Goal: Task Accomplishment & Management: Manage account settings

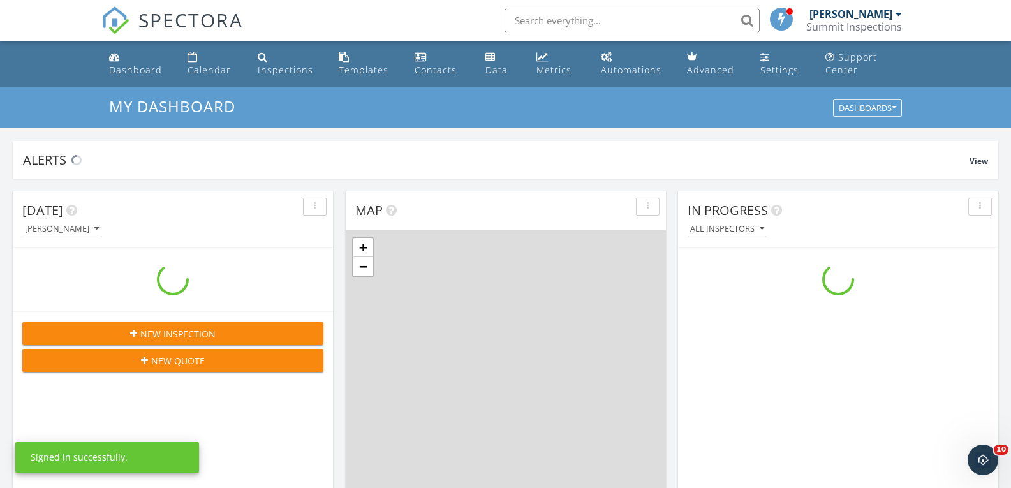
scroll to position [1181, 1031]
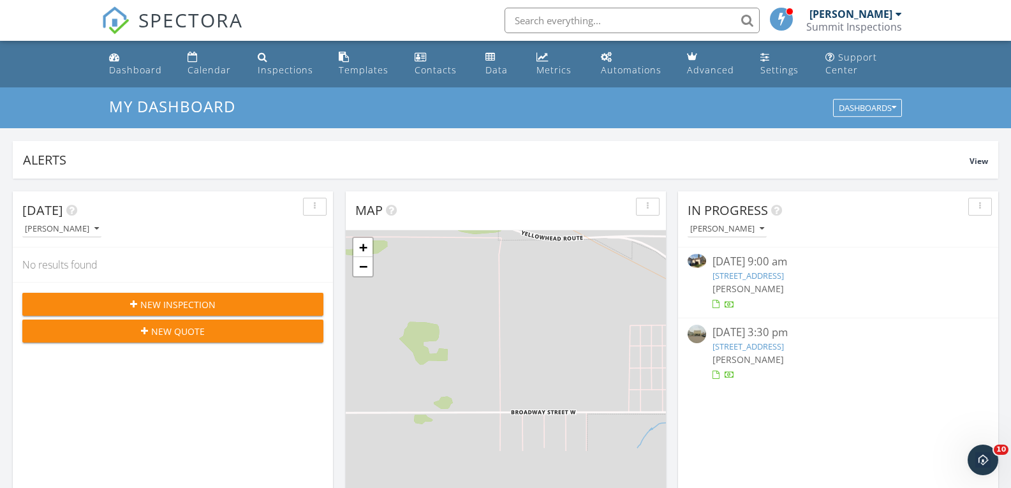
click at [231, 302] on div "New Inspection" at bounding box center [173, 304] width 281 height 13
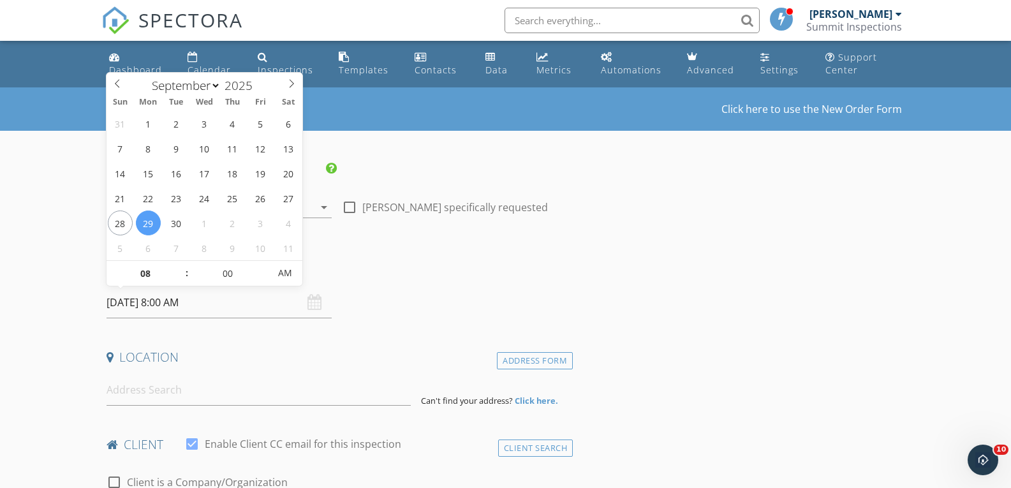
click at [196, 304] on input "2025/09/29 8:00 AM" at bounding box center [220, 302] width 226 height 31
type input "2025/09/30 8:00 AM"
type input "09"
type input "2025/09/30 9:00 AM"
click at [182, 267] on span at bounding box center [180, 267] width 9 height 13
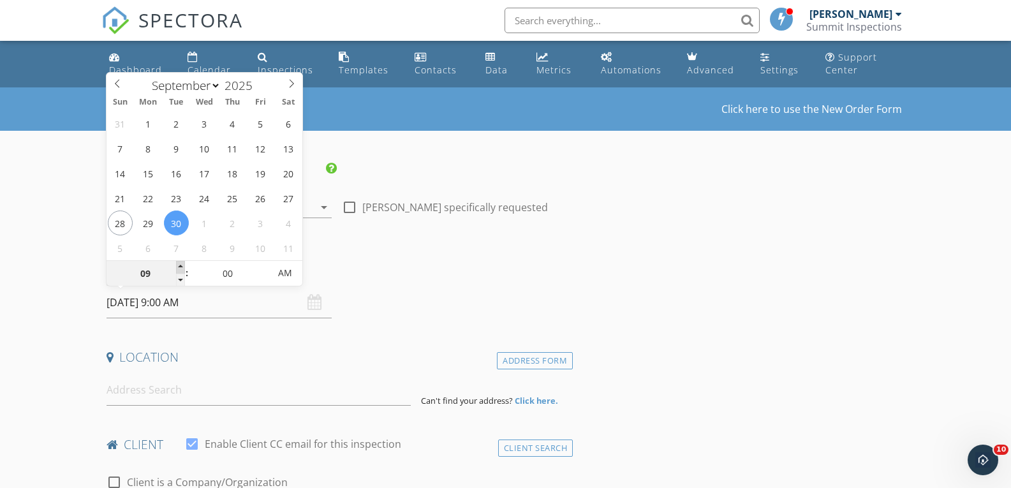
type input "10"
type input "2025/09/30 10:00 AM"
click at [182, 267] on span at bounding box center [180, 267] width 9 height 13
type input "11"
type input "2025/09/30 11:00 AM"
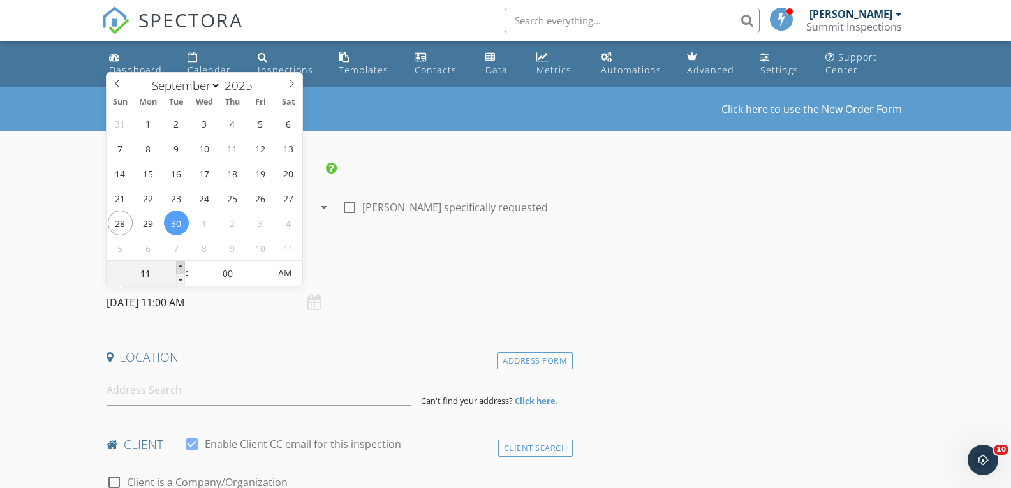
click at [182, 267] on span at bounding box center [180, 267] width 9 height 13
type input "12"
type input "2025/09/30 12:00 PM"
click at [182, 267] on span at bounding box center [180, 267] width 9 height 13
type input "01"
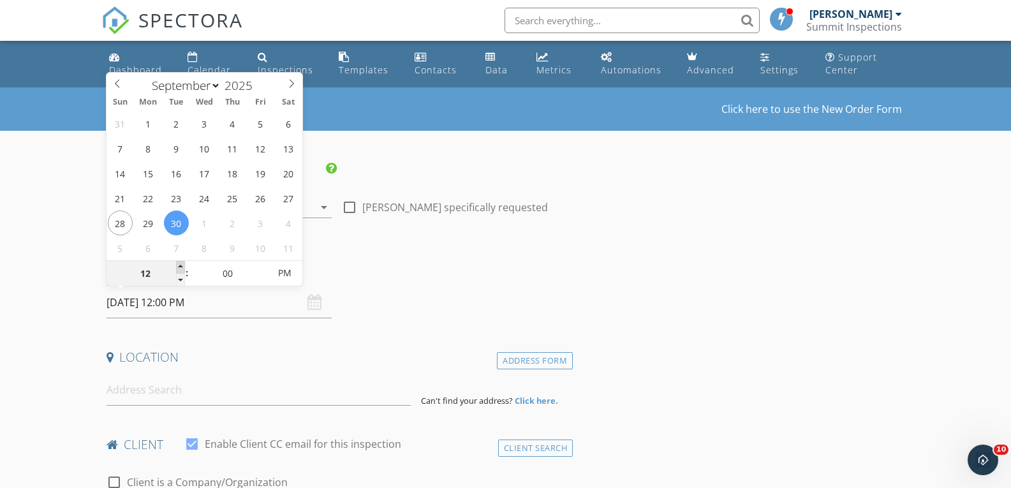
type input "2025/09/30 1:00 PM"
click at [182, 267] on span at bounding box center [180, 267] width 9 height 13
type input "02"
type input "2025/09/30 2:00 PM"
click at [182, 267] on span at bounding box center [180, 267] width 9 height 13
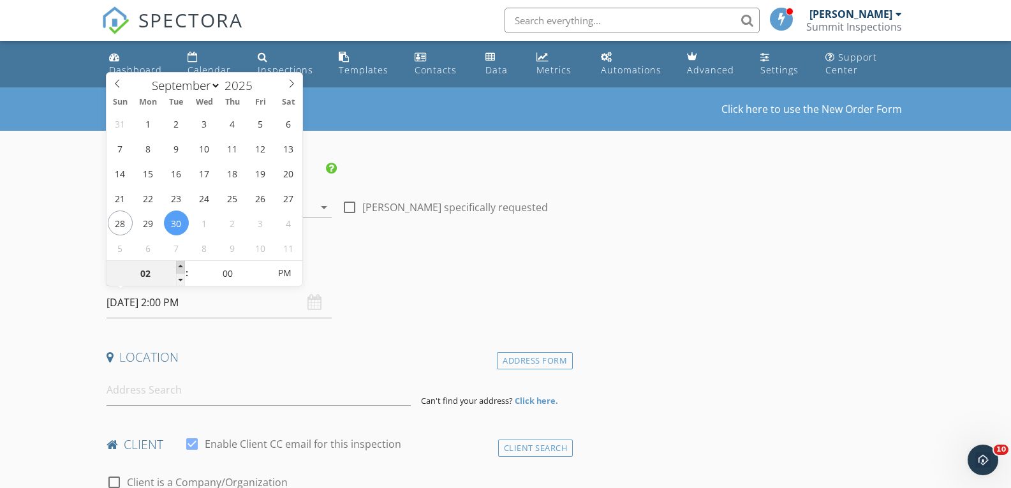
type input "03"
type input "2025/09/30 3:00 PM"
click at [182, 267] on span at bounding box center [180, 267] width 9 height 13
type input "04"
type input "2025/09/30 4:00 PM"
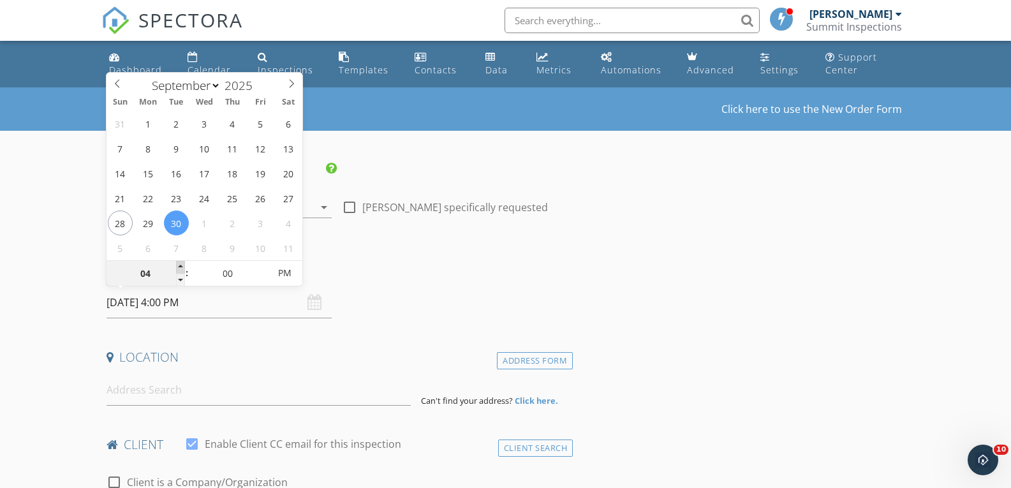
click at [182, 267] on span at bounding box center [180, 267] width 9 height 13
type input "05"
type input "2025/09/30 5:00 PM"
click at [182, 267] on span at bounding box center [180, 267] width 9 height 13
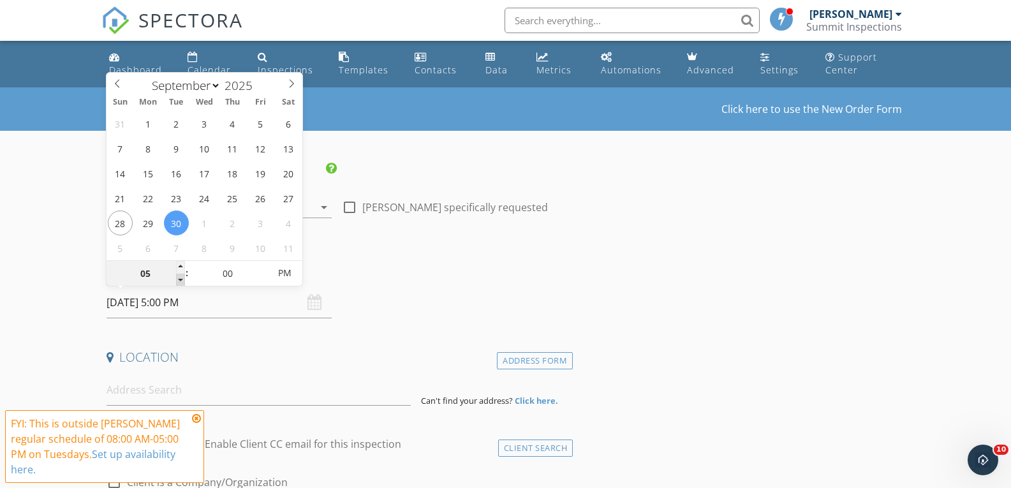
type input "04"
type input "2025/09/30 4:00 PM"
click at [182, 283] on span at bounding box center [180, 280] width 9 height 13
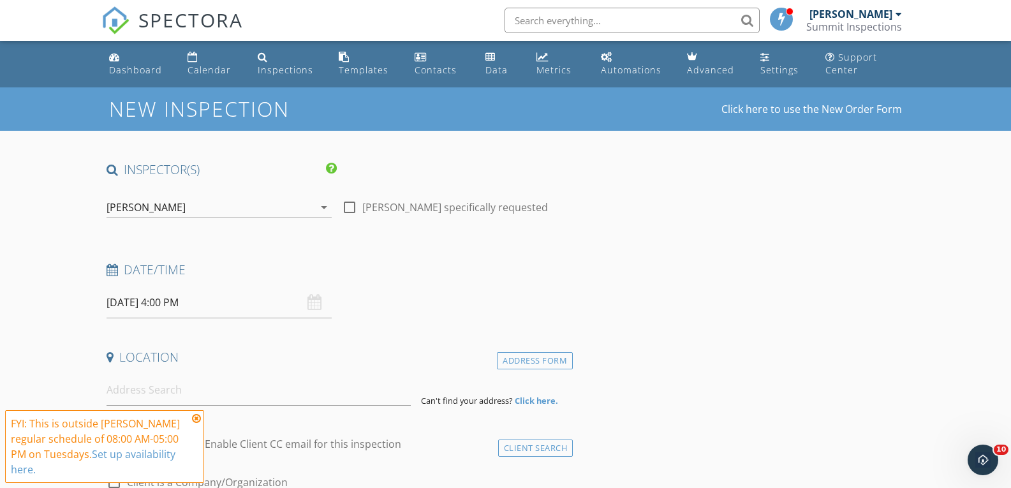
click at [199, 420] on icon at bounding box center [196, 418] width 9 height 10
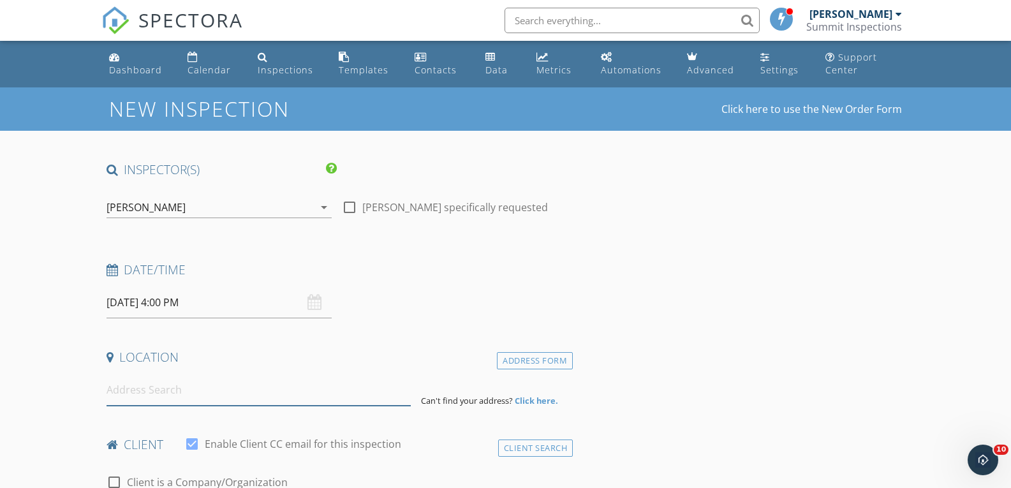
click at [221, 397] on input at bounding box center [259, 390] width 304 height 31
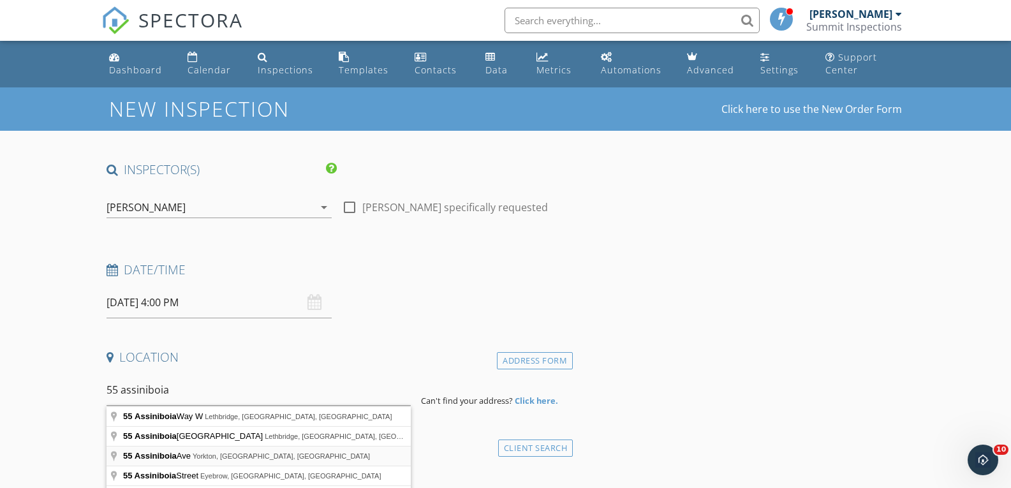
type input "55 Assiniboia Ave, Yorkton, SK, Canada"
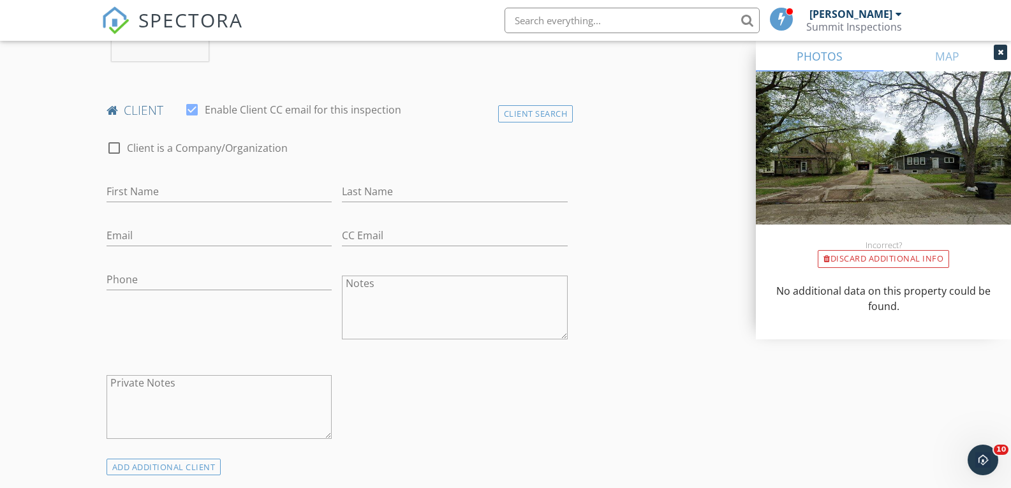
scroll to position [605, 0]
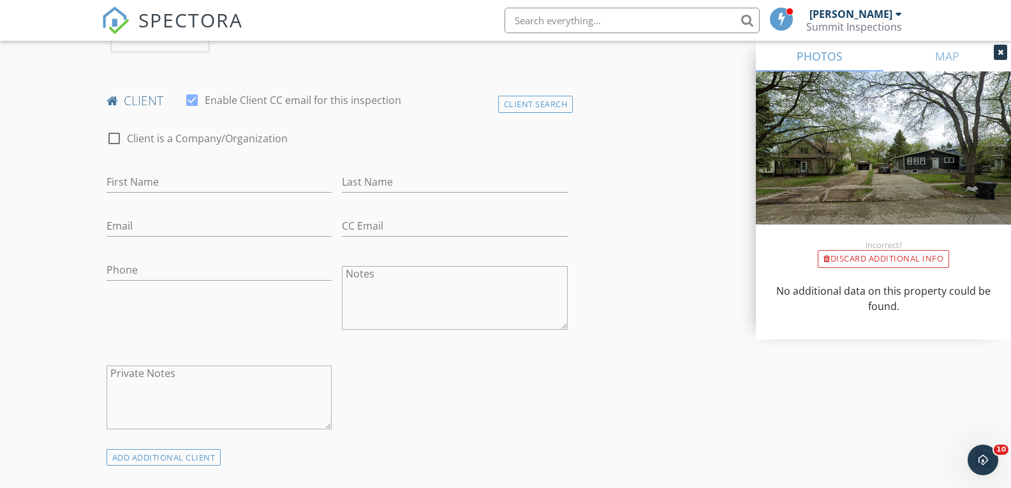
click at [221, 171] on div "First Name" at bounding box center [220, 184] width 226 height 41
click at [209, 182] on input "First Name" at bounding box center [220, 182] width 226 height 21
type input "Shaune"
click at [355, 186] on input "Last Name" at bounding box center [455, 182] width 226 height 21
type input "Sewell"
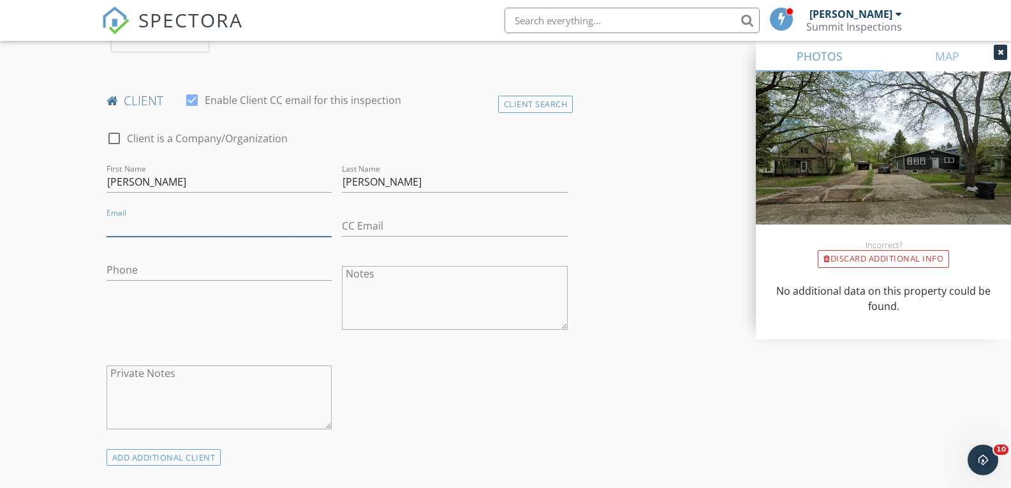
click at [258, 222] on input "Email" at bounding box center [220, 226] width 226 height 21
type input "[PERSON_NAME][EMAIL_ADDRESS][PERSON_NAME][DOMAIN_NAME]"
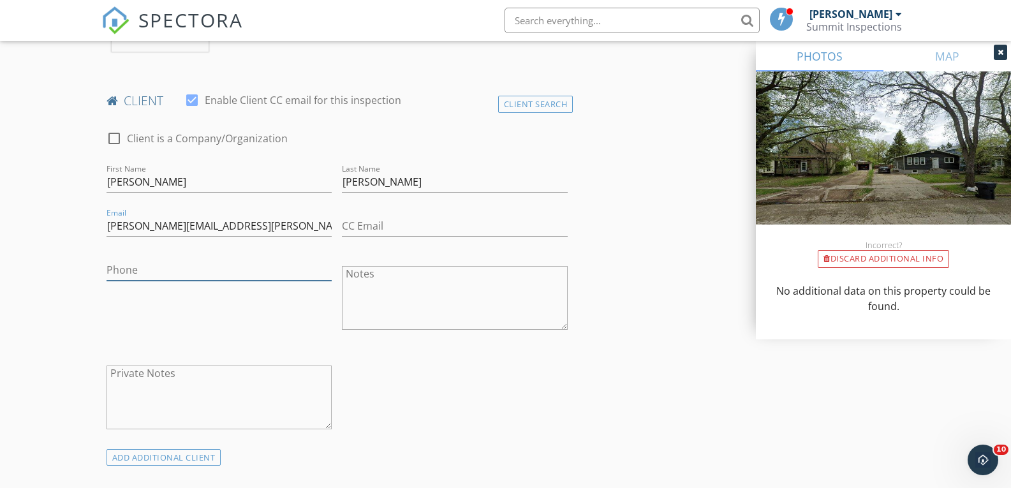
click at [223, 271] on input "Phone" at bounding box center [220, 270] width 226 height 21
type input "306-316-1339"
click at [211, 292] on div at bounding box center [220, 290] width 226 height 8
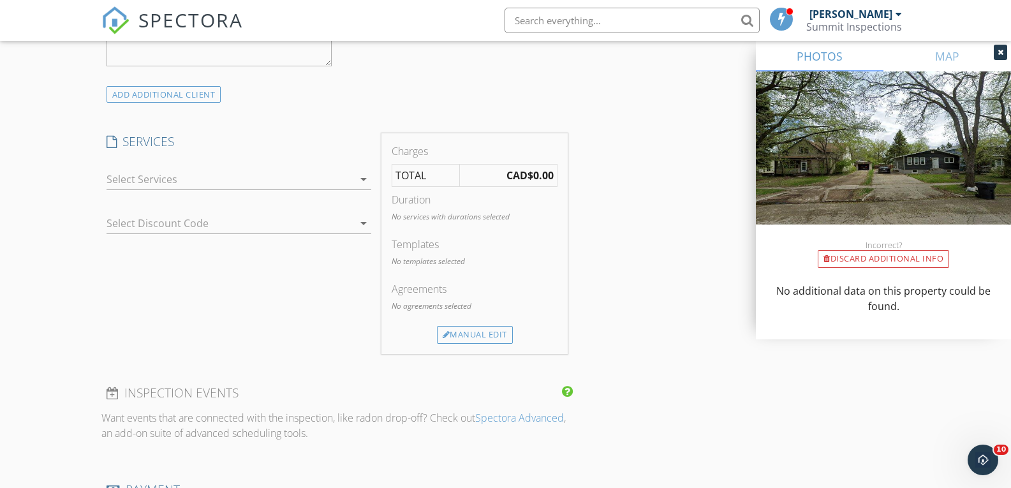
scroll to position [987, 0]
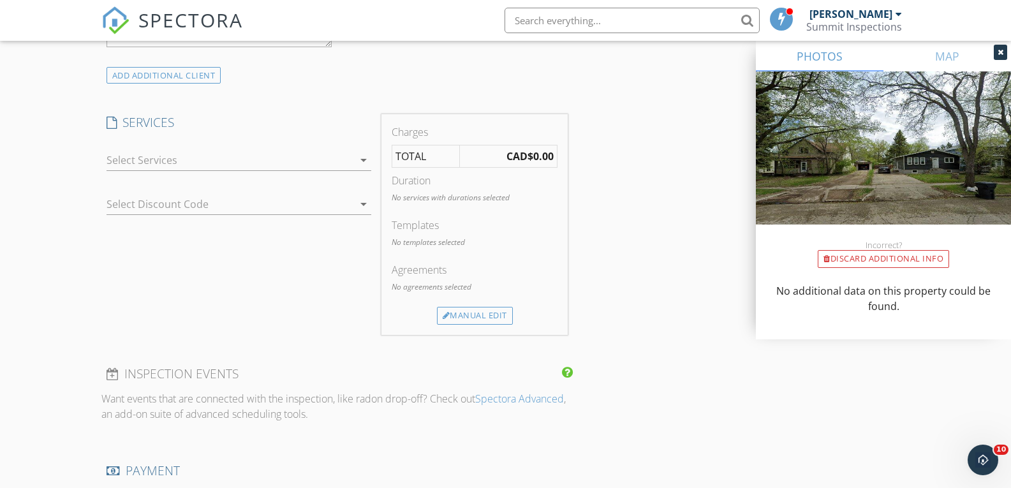
click at [271, 155] on div at bounding box center [230, 160] width 247 height 20
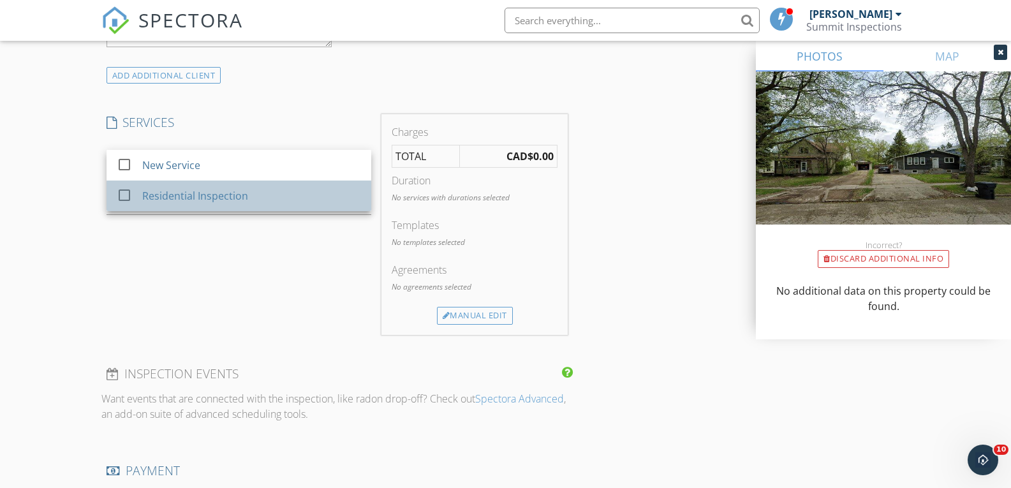
click at [237, 201] on div "Residential Inspection" at bounding box center [195, 195] width 106 height 15
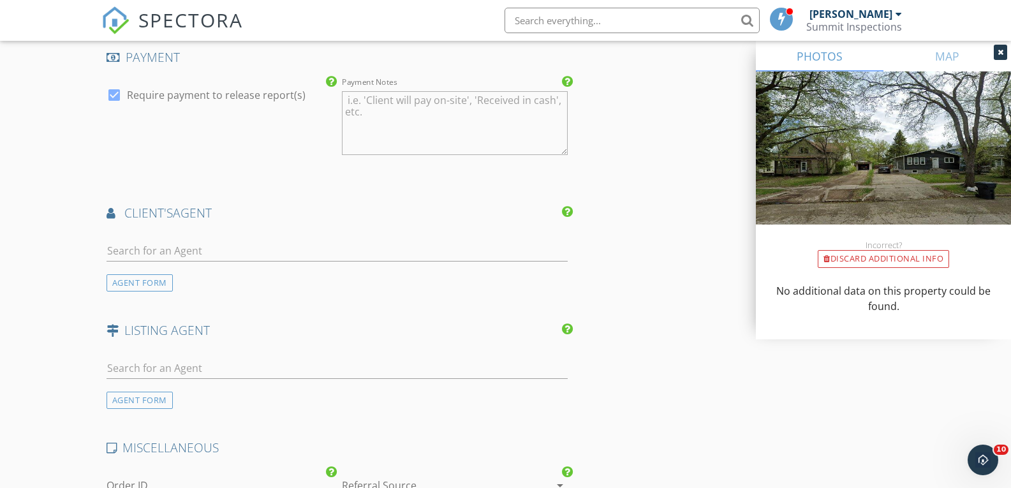
scroll to position [1481, 0]
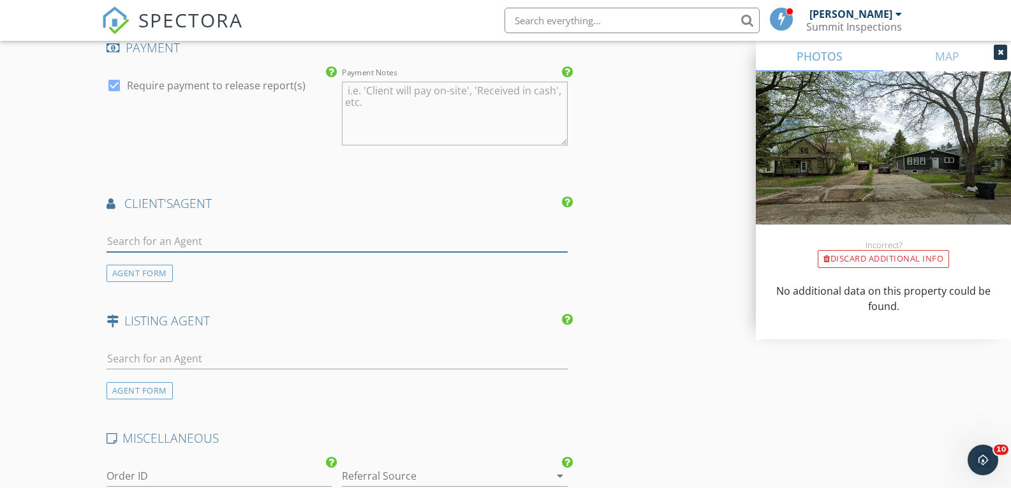
click at [292, 235] on input "text" at bounding box center [338, 241] width 462 height 21
type input "deann"
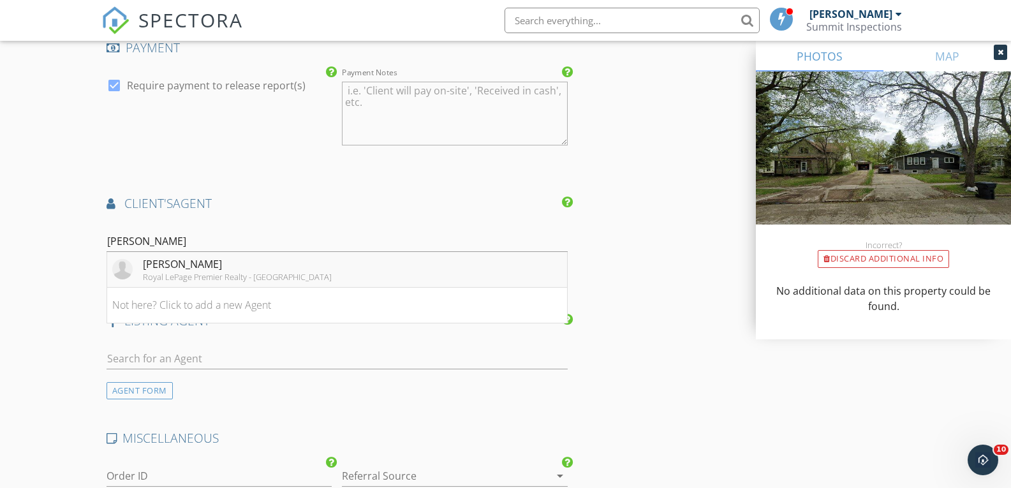
click at [265, 270] on div "Deanne Arnold" at bounding box center [237, 263] width 189 height 15
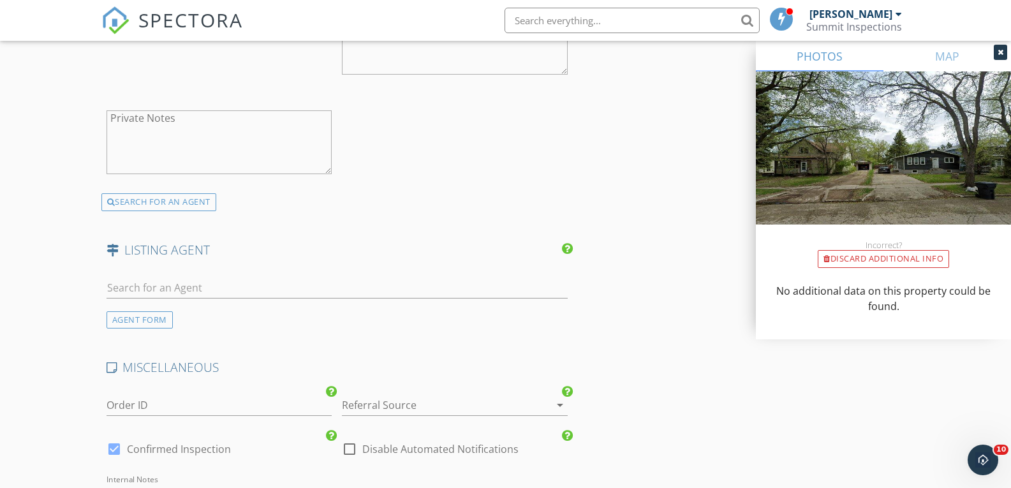
scroll to position [1898, 0]
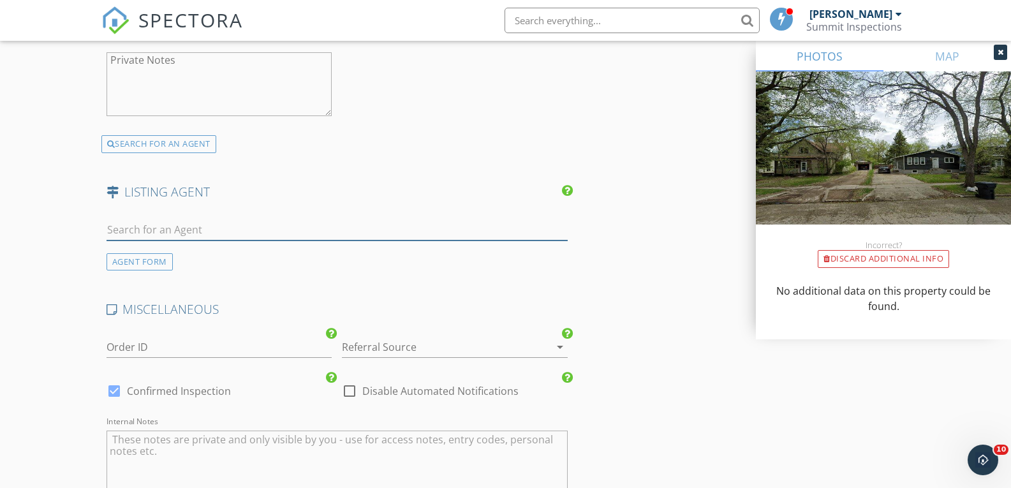
click at [322, 232] on input "text" at bounding box center [338, 229] width 462 height 21
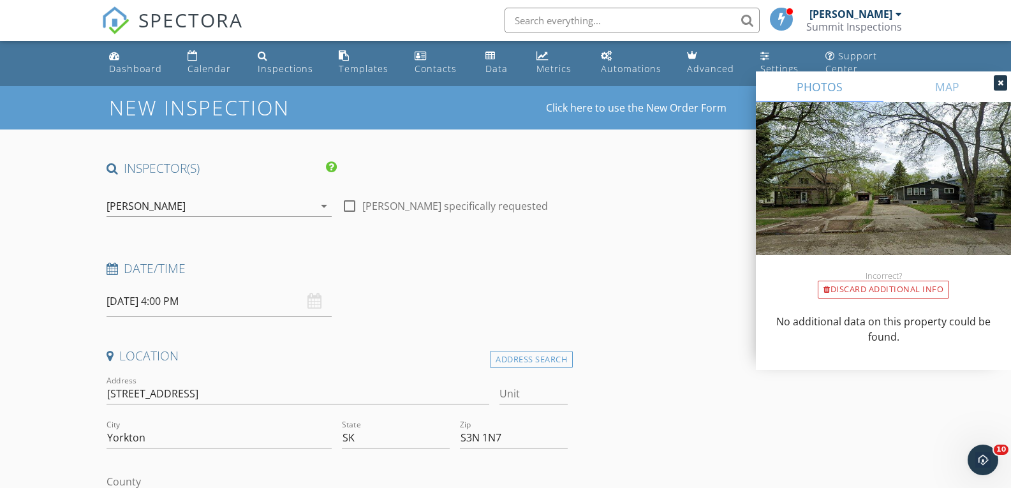
scroll to position [0, 0]
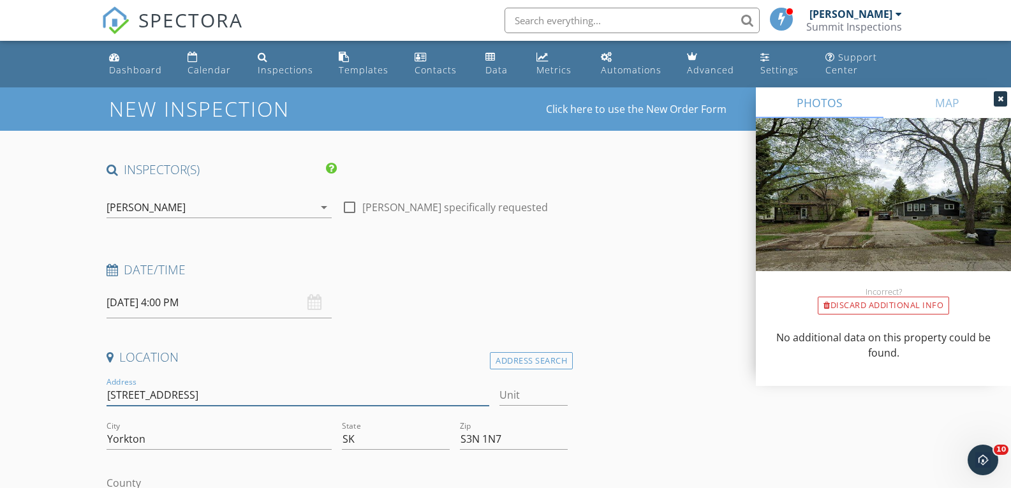
click at [120, 395] on input "55 Assiniboia Ave" at bounding box center [298, 395] width 383 height 21
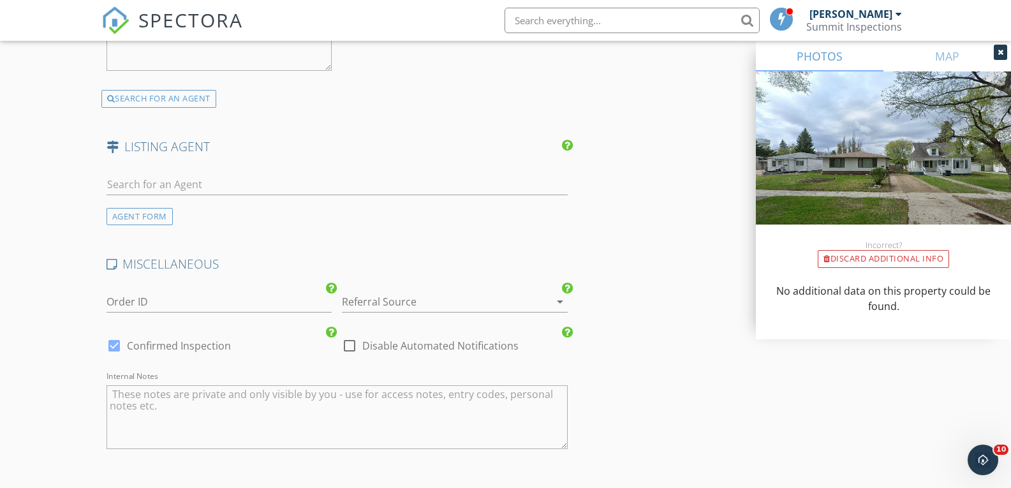
scroll to position [1947, 0]
type input "54 Assiniboia Ave"
click at [130, 170] on input "text" at bounding box center [338, 180] width 462 height 21
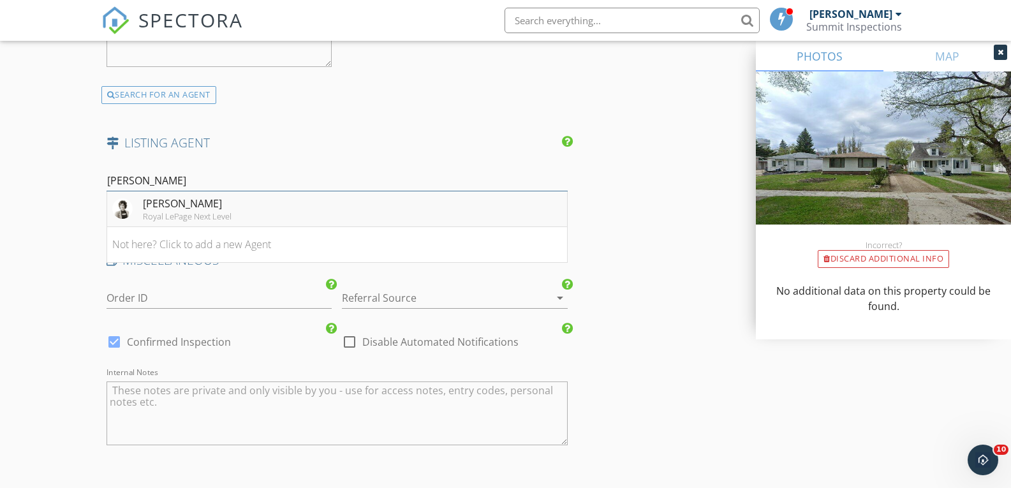
type input "trina"
click at [151, 205] on div "Trina Stechyshyn" at bounding box center [187, 203] width 89 height 15
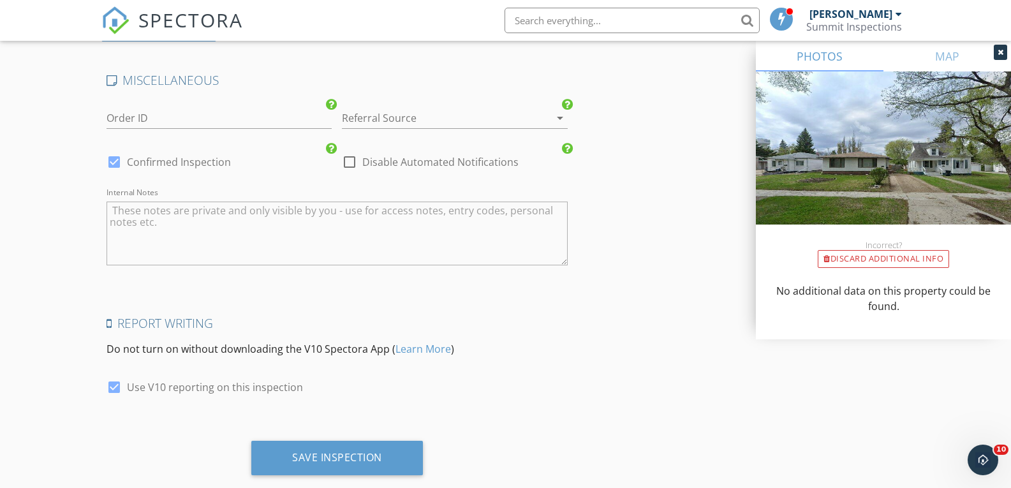
scroll to position [2445, 0]
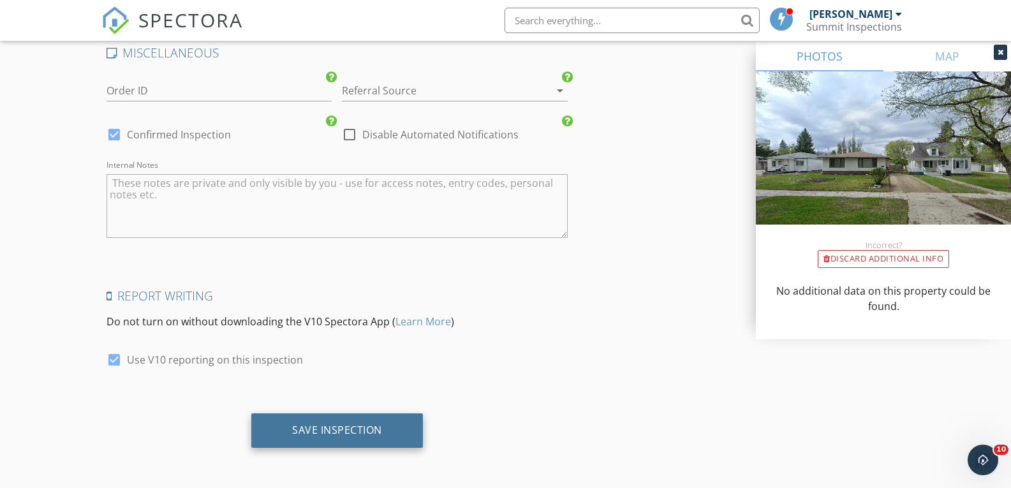
click at [399, 419] on div "Save Inspection" at bounding box center [337, 430] width 172 height 34
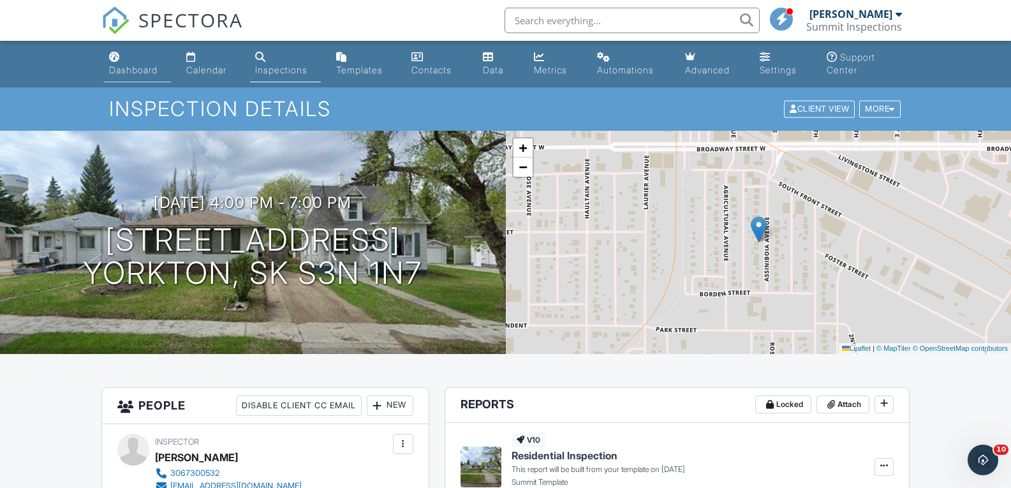
click at [141, 72] on div "Dashboard" at bounding box center [133, 69] width 48 height 11
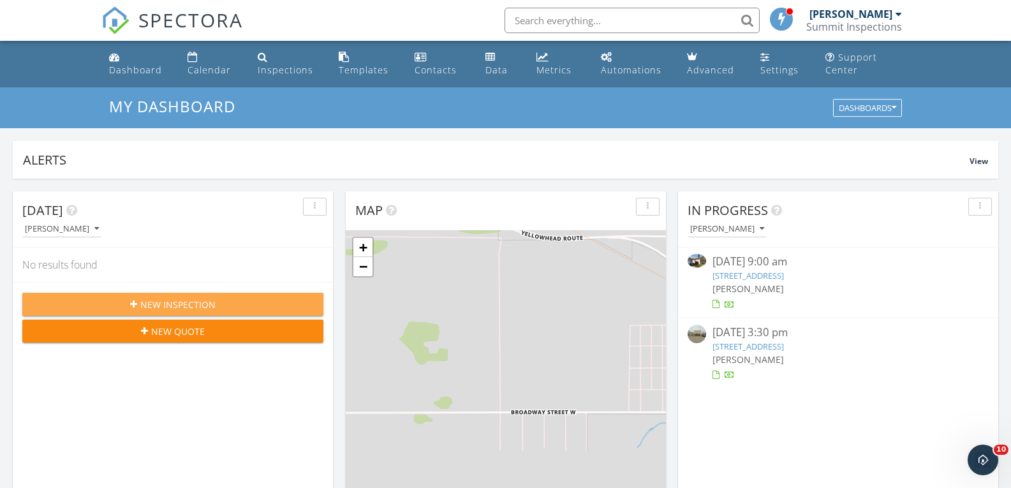
click at [193, 301] on span "New Inspection" at bounding box center [177, 304] width 75 height 13
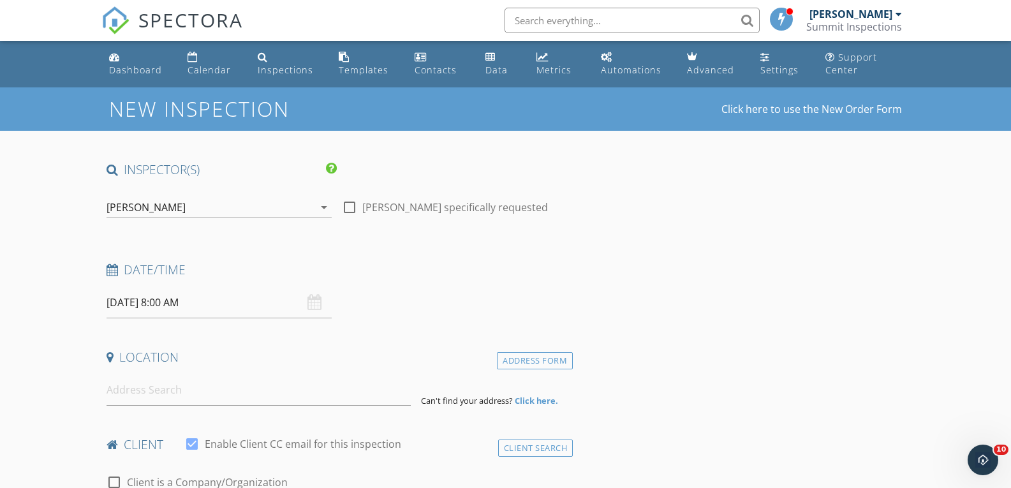
click at [137, 306] on input "2025/09/29 8:00 AM" at bounding box center [220, 302] width 226 height 31
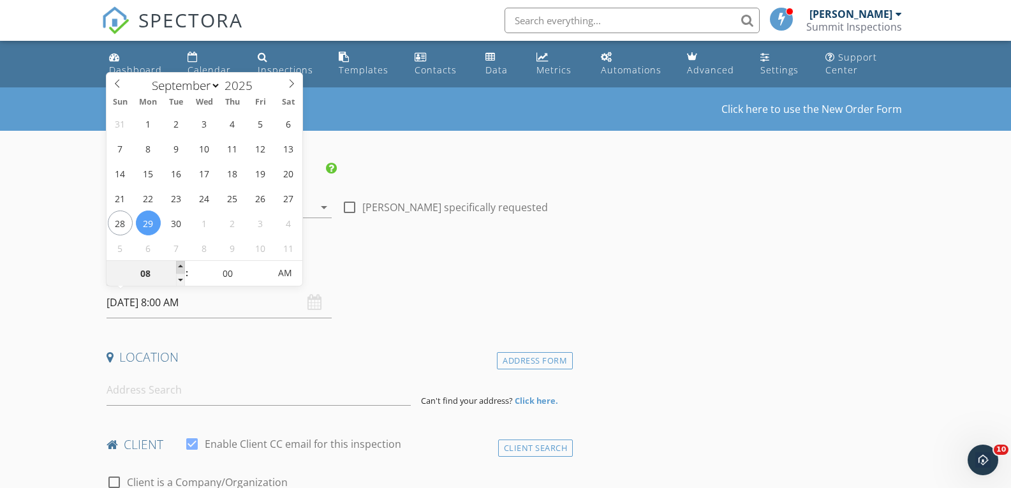
type input "09"
type input "[DATE] 9:00 AM"
click at [183, 267] on span at bounding box center [180, 267] width 9 height 13
type input "10"
type input "[DATE] 10:00 AM"
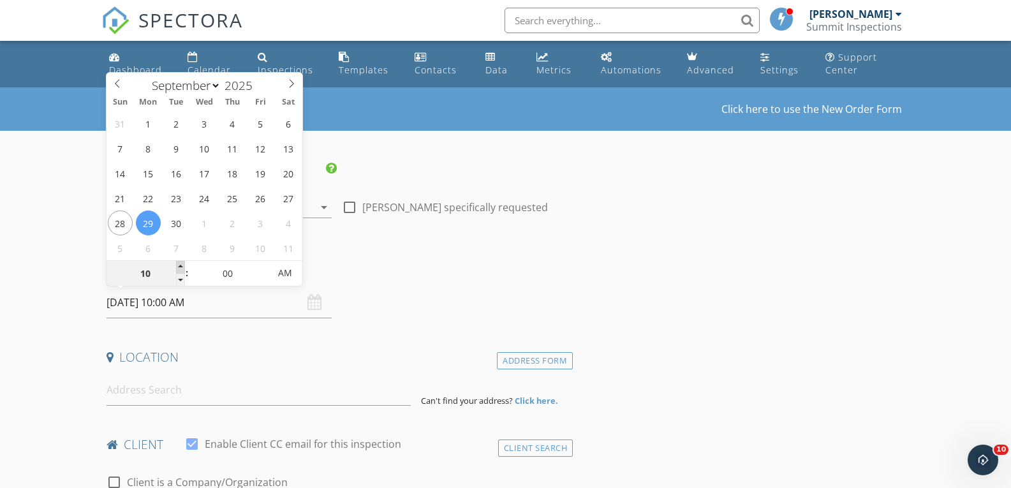
click at [183, 267] on span at bounding box center [180, 267] width 9 height 13
type input "11"
type input "2025/09/29 11:00 AM"
click at [183, 267] on span at bounding box center [180, 267] width 9 height 13
type input "12"
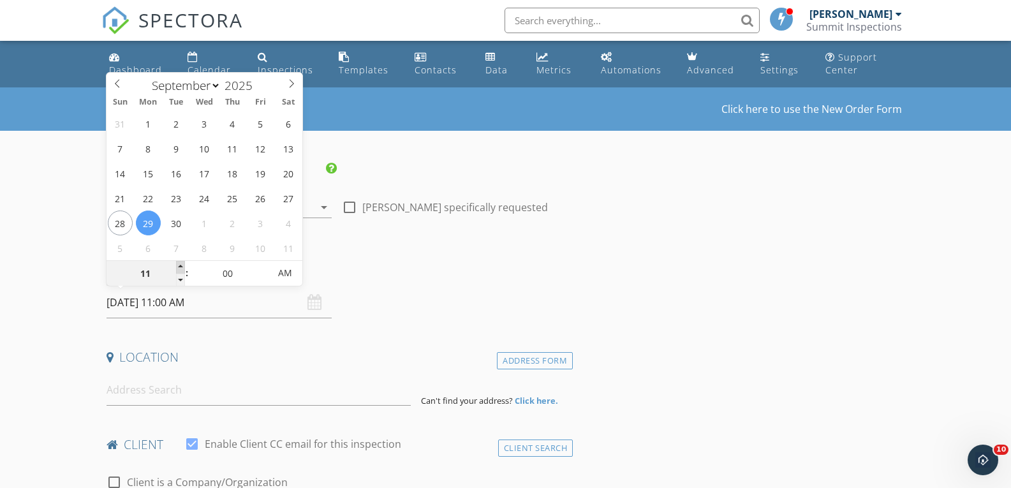
type input "2025/09/29 12:00 PM"
click at [183, 267] on span at bounding box center [180, 267] width 9 height 13
type input "01"
type input "2025/09/29 1:00 PM"
click at [183, 267] on span at bounding box center [180, 267] width 9 height 13
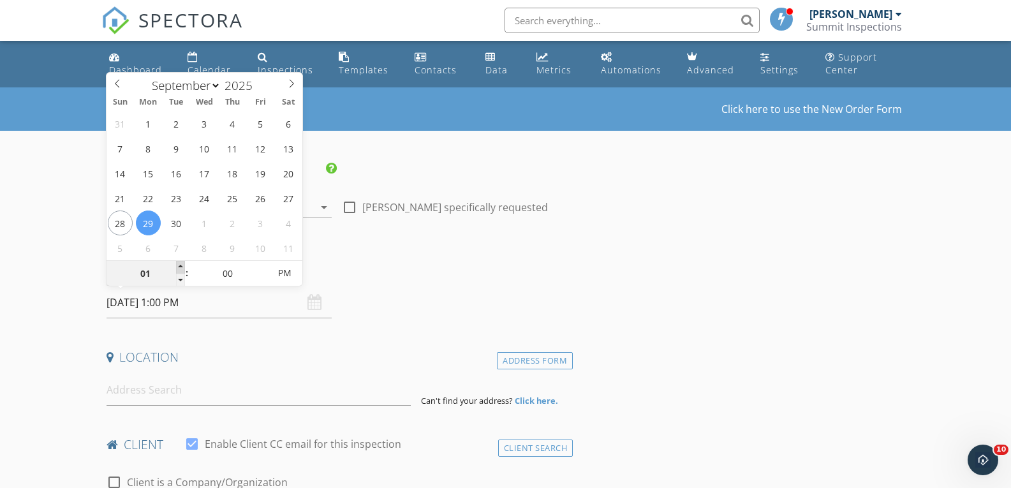
type input "02"
type input "2025/09/29 2:00 PM"
click at [183, 267] on span at bounding box center [180, 267] width 9 height 13
type input "03"
type input "2025/09/29 3:00 PM"
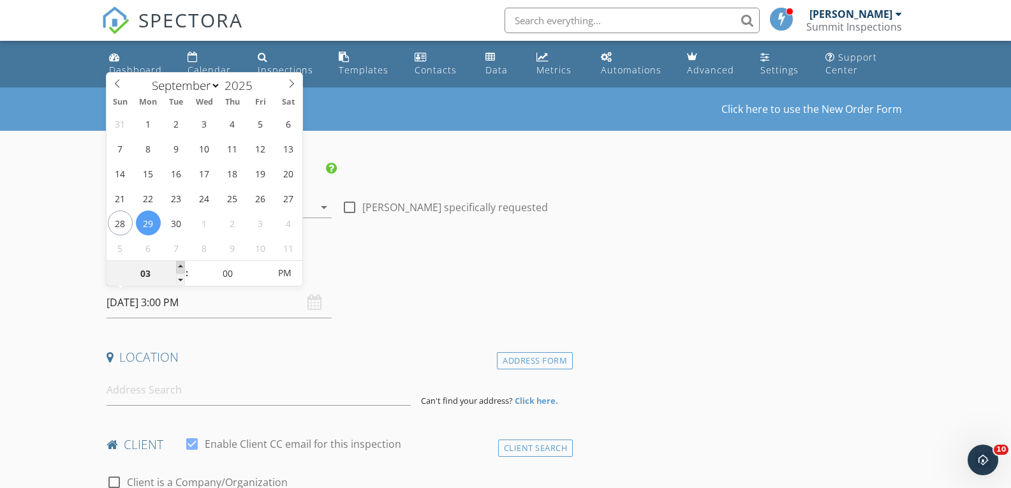
click at [183, 267] on span at bounding box center [180, 267] width 9 height 13
type input "04"
type input "2025/09/29 4:00 PM"
click at [183, 267] on span at bounding box center [180, 267] width 9 height 13
type input "05"
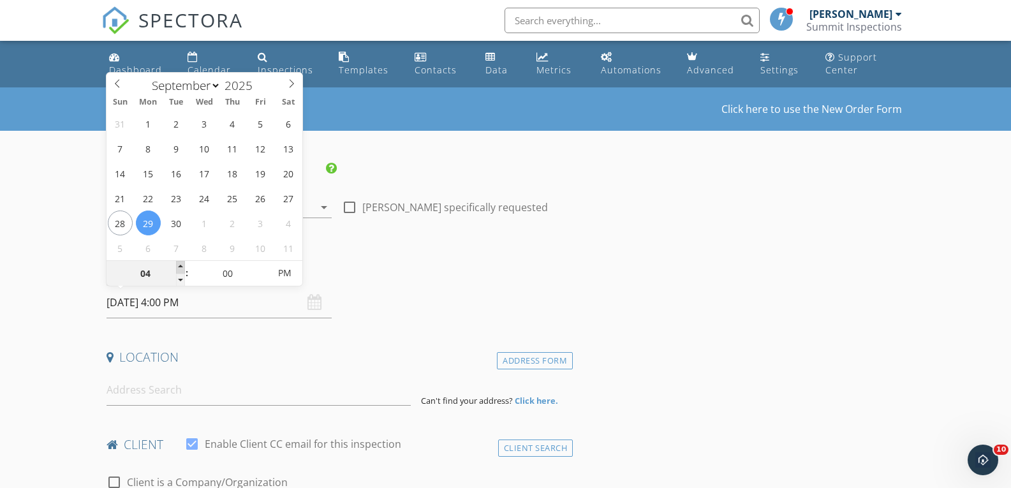
type input "2025/09/29 5:00 PM"
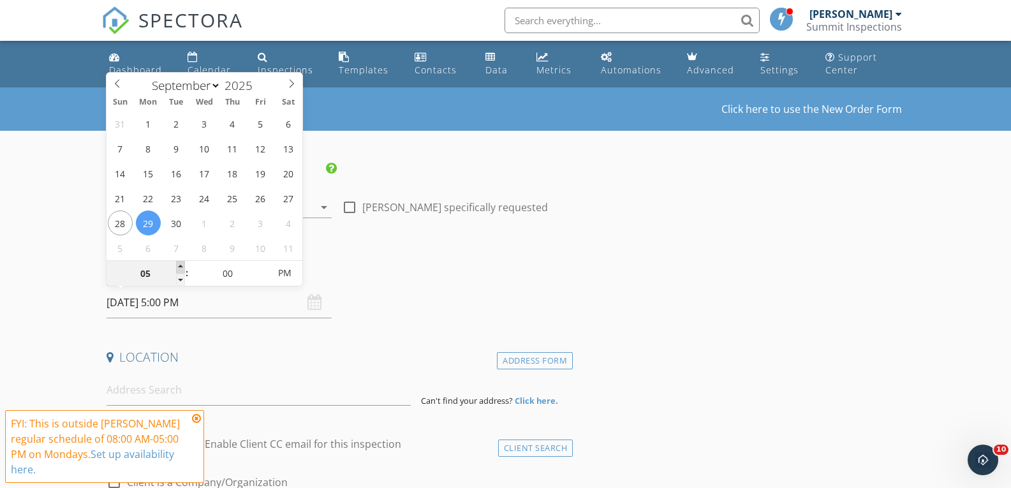
click at [183, 267] on span at bounding box center [180, 267] width 9 height 13
type input "05"
type input "2025/09/29 5:05 PM"
click at [262, 268] on span at bounding box center [262, 267] width 9 height 13
type input "10"
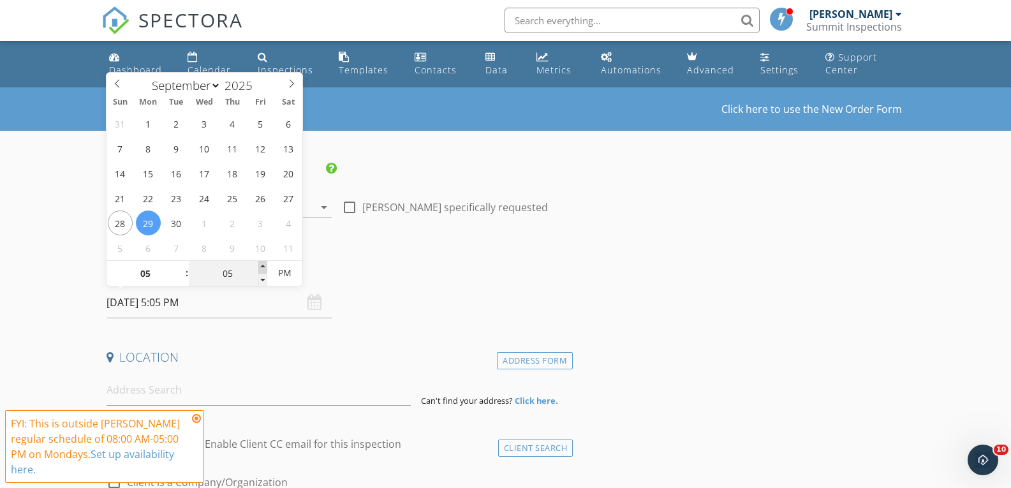
type input "2025/09/29 5:10 PM"
click at [262, 268] on span at bounding box center [262, 267] width 9 height 13
type input "15"
type input "2025/09/29 5:15 PM"
click at [262, 268] on span at bounding box center [262, 267] width 9 height 13
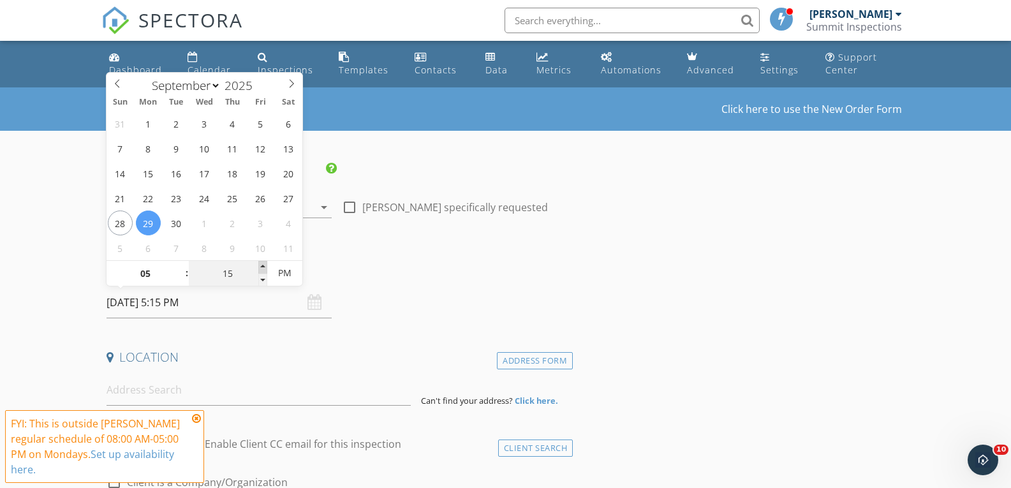
type input "20"
type input "2025/09/29 5:20 PM"
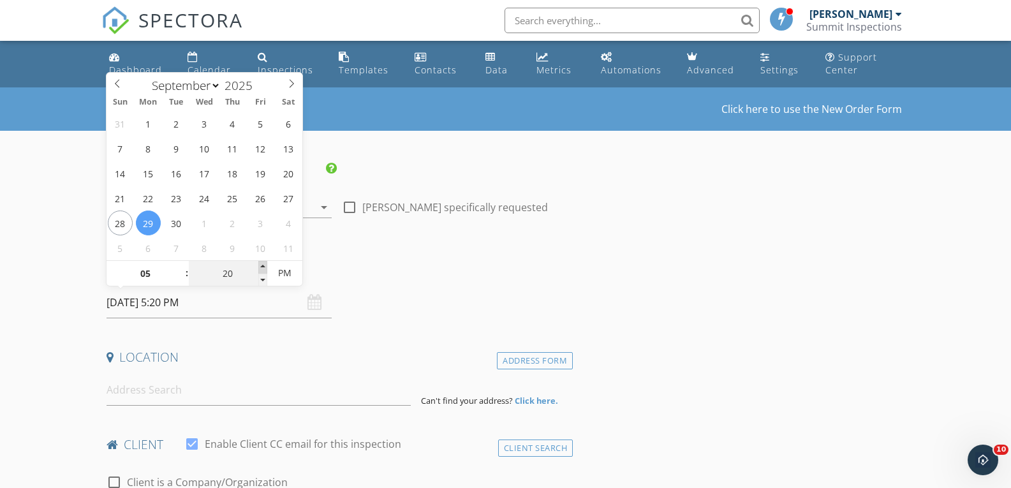
click at [262, 268] on span at bounding box center [262, 267] width 9 height 13
type input "25"
type input "2025/09/29 5:25 PM"
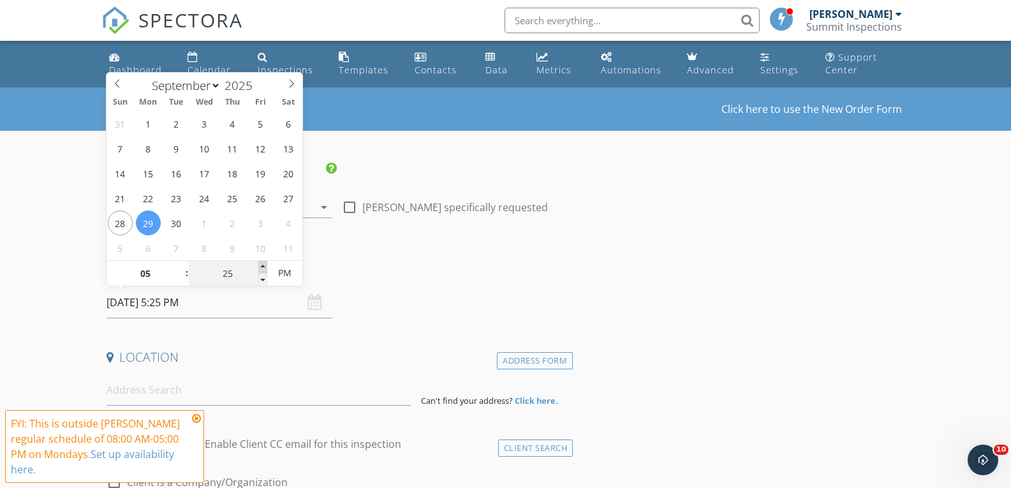
click at [262, 268] on span at bounding box center [262, 267] width 9 height 13
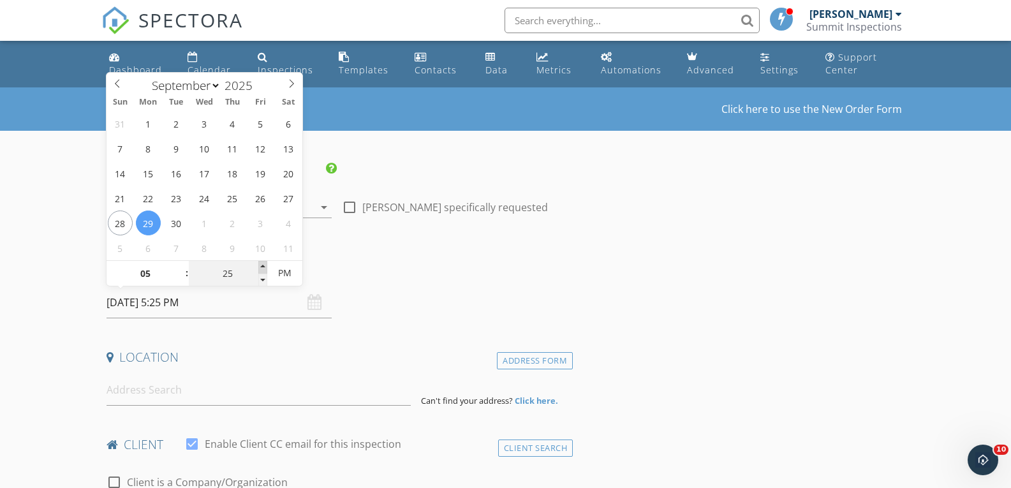
type input "30"
type input "2025/09/29 5:30 PM"
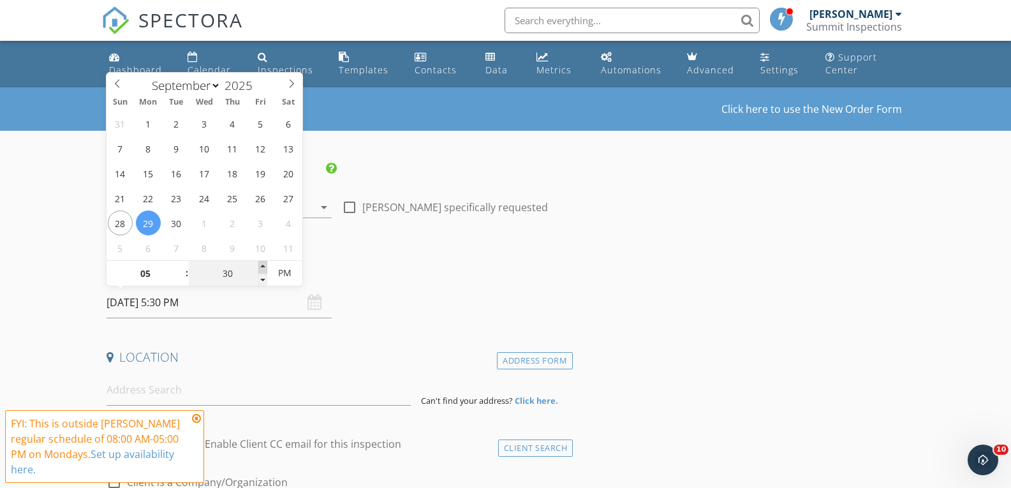
click at [262, 268] on span at bounding box center [262, 267] width 9 height 13
click at [195, 419] on icon at bounding box center [196, 418] width 9 height 10
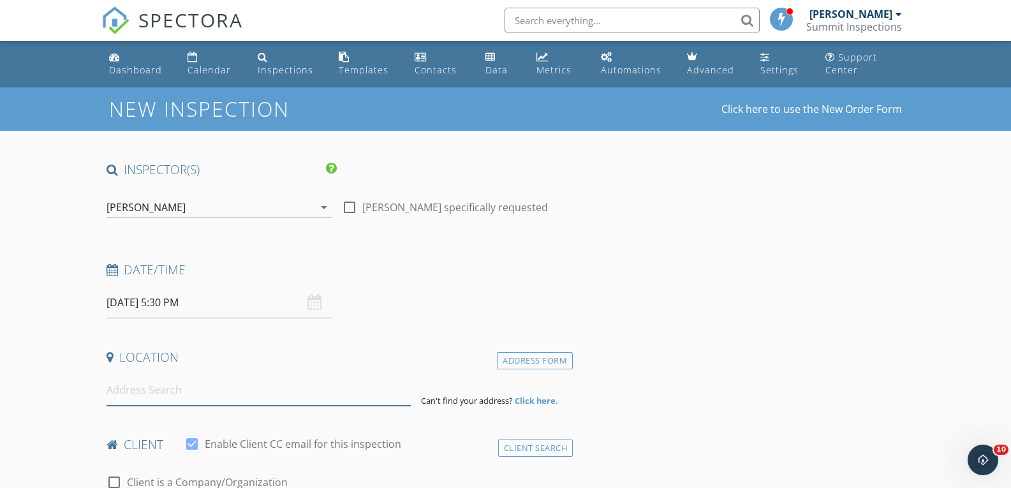
click at [197, 388] on input at bounding box center [259, 390] width 304 height 31
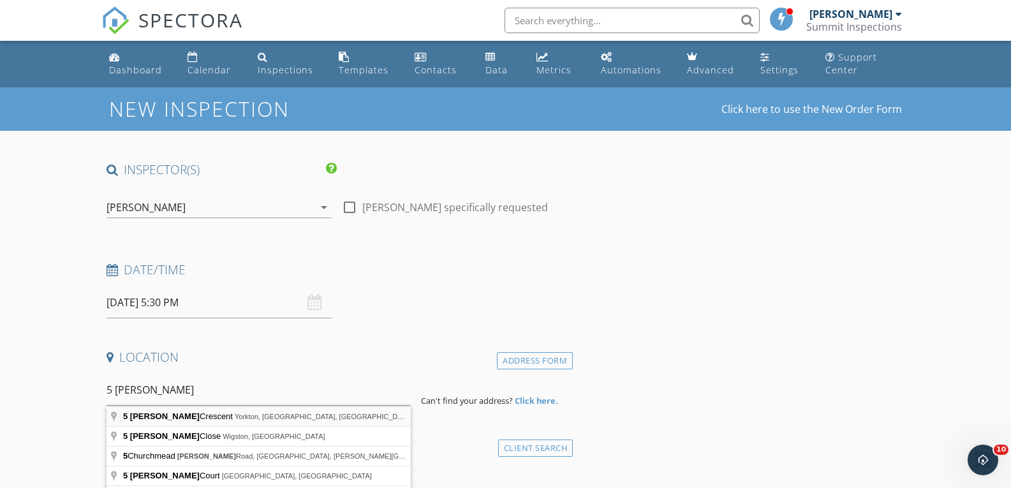
type input "5 Blackwell Crescent, Yorkton, SK, Canada"
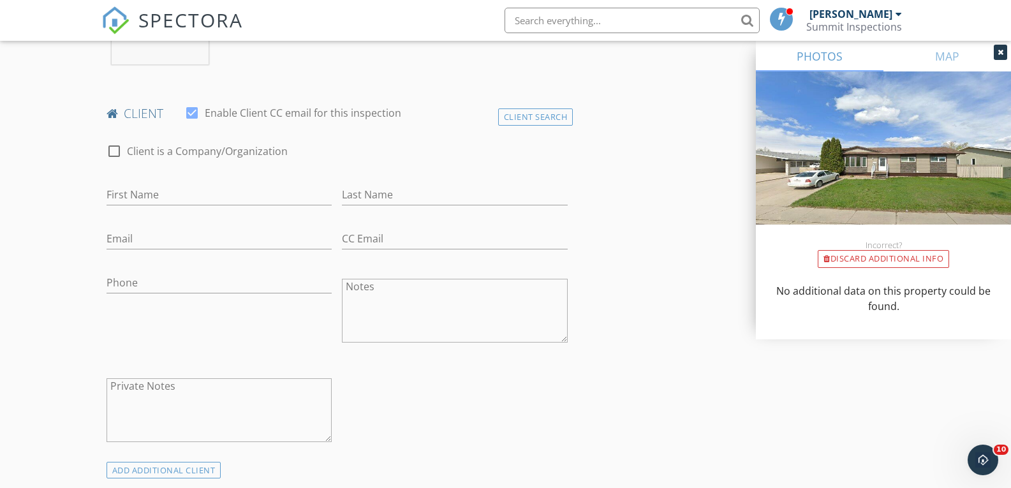
scroll to position [608, 0]
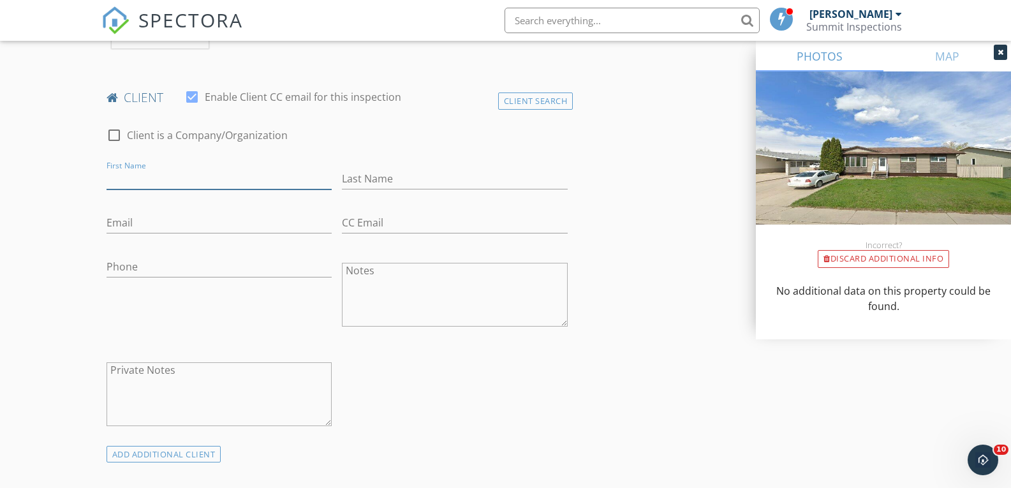
click at [241, 172] on input "First Name" at bounding box center [220, 178] width 226 height 21
type input "Hyun"
type input "Ham"
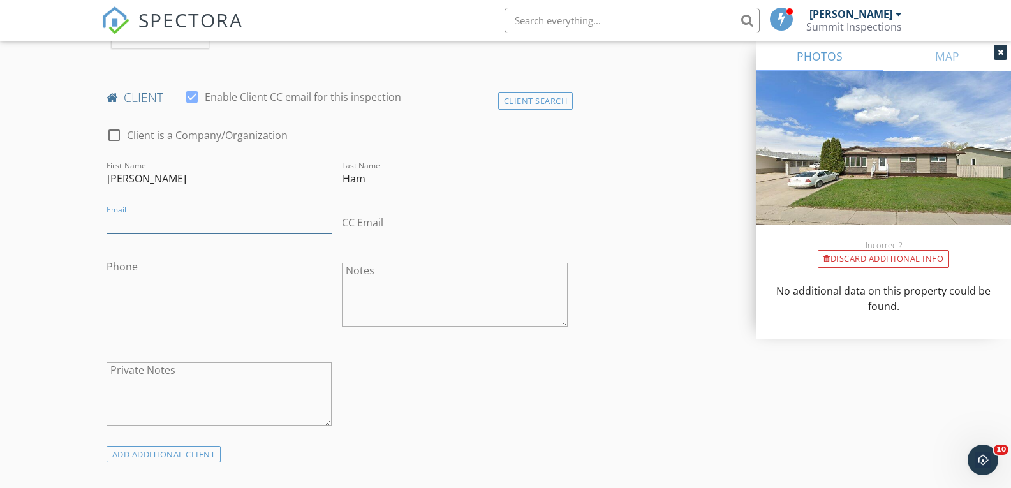
click at [174, 221] on input "Email" at bounding box center [220, 222] width 226 height 21
type input "gomdorimania@gmail.com"
click at [144, 262] on input "Phone" at bounding box center [220, 266] width 226 height 21
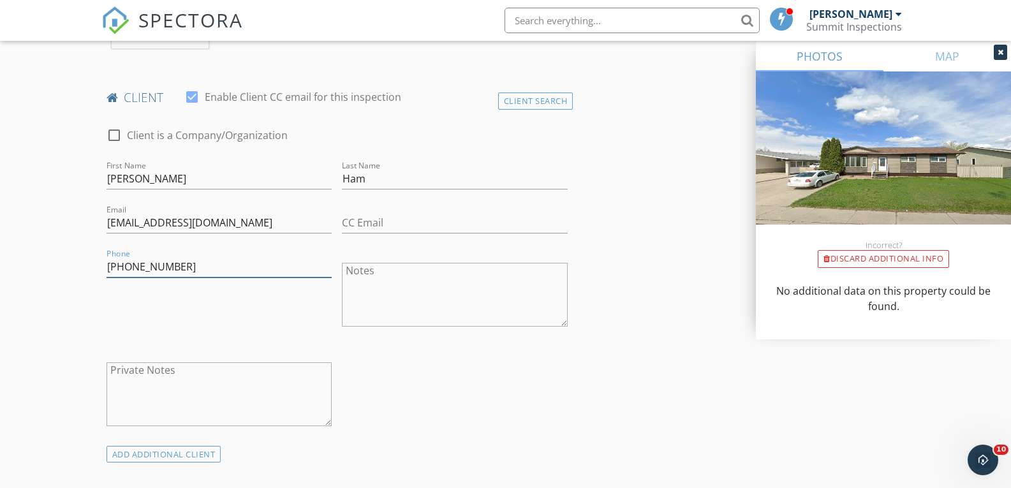
type input "306-620-3609"
click at [148, 306] on div "Phone 306-620-3609" at bounding box center [219, 296] width 236 height 100
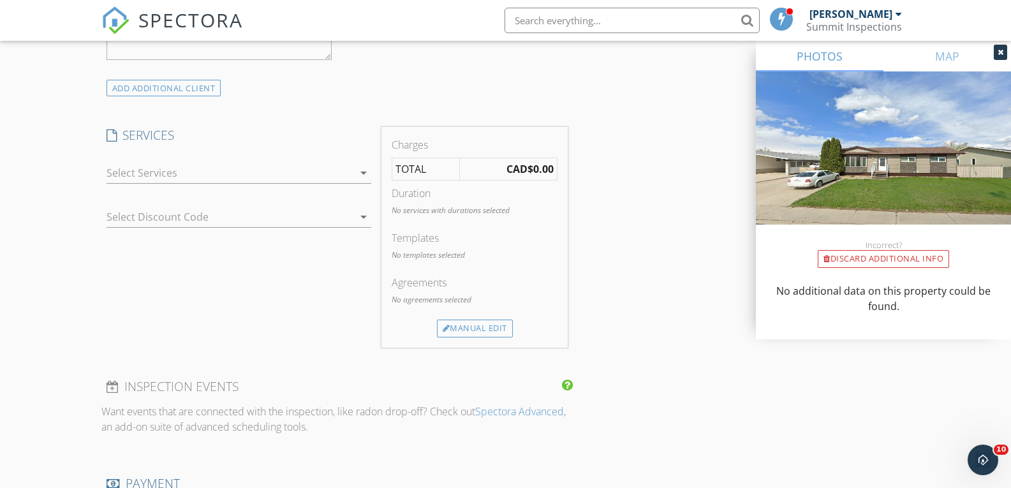
scroll to position [981, 0]
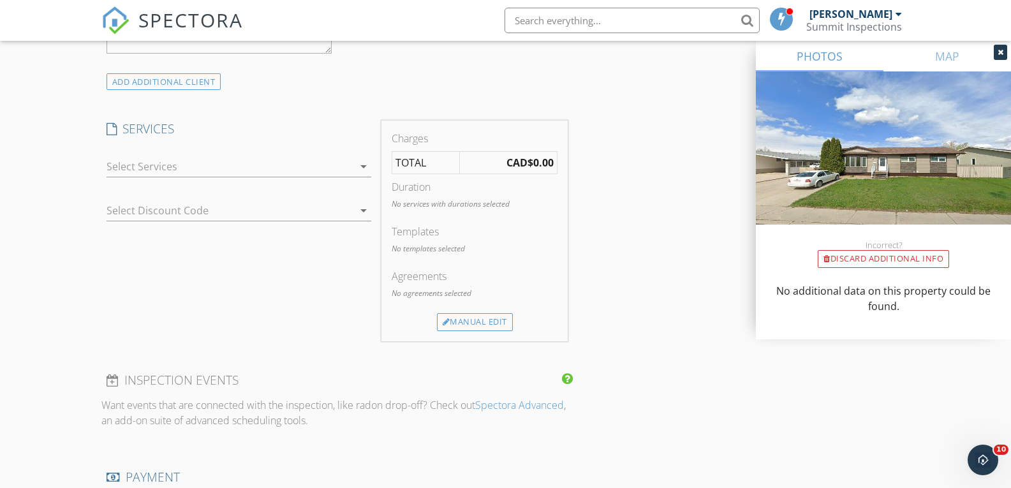
click at [310, 161] on div at bounding box center [230, 166] width 247 height 20
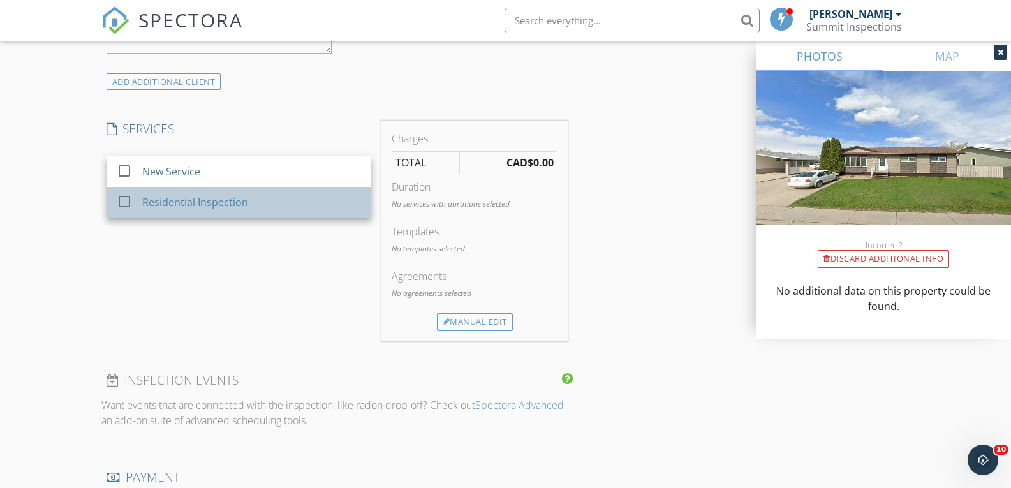
click at [264, 197] on div "Residential Inspection" at bounding box center [251, 202] width 219 height 26
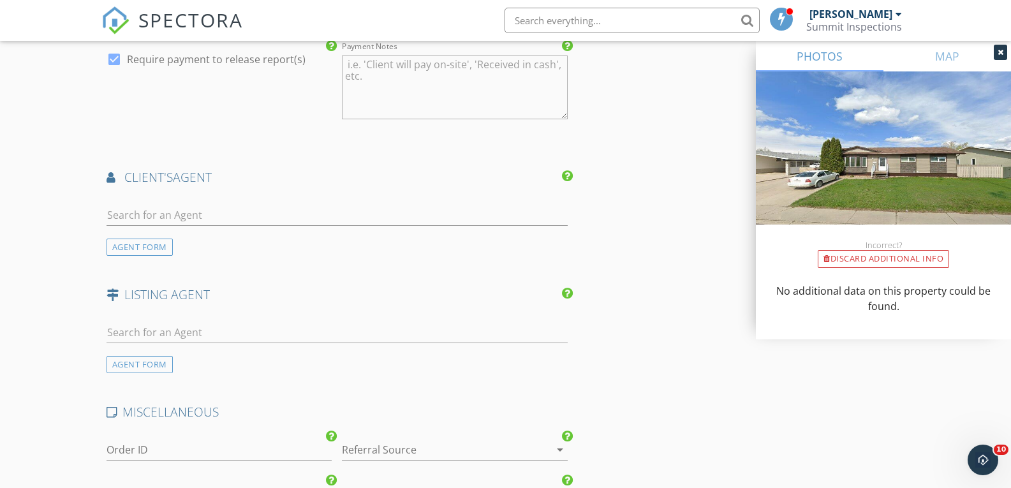
scroll to position [1513, 0]
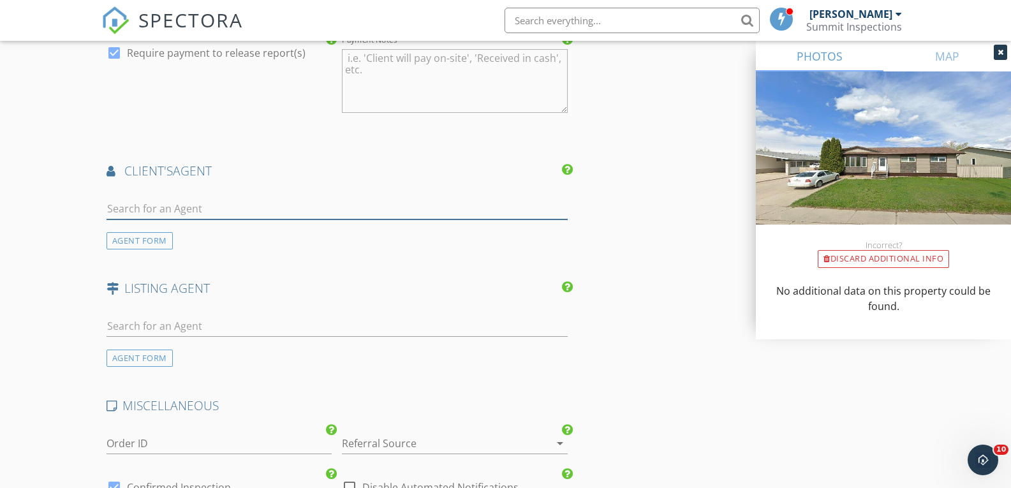
click at [356, 214] on input "text" at bounding box center [338, 208] width 462 height 21
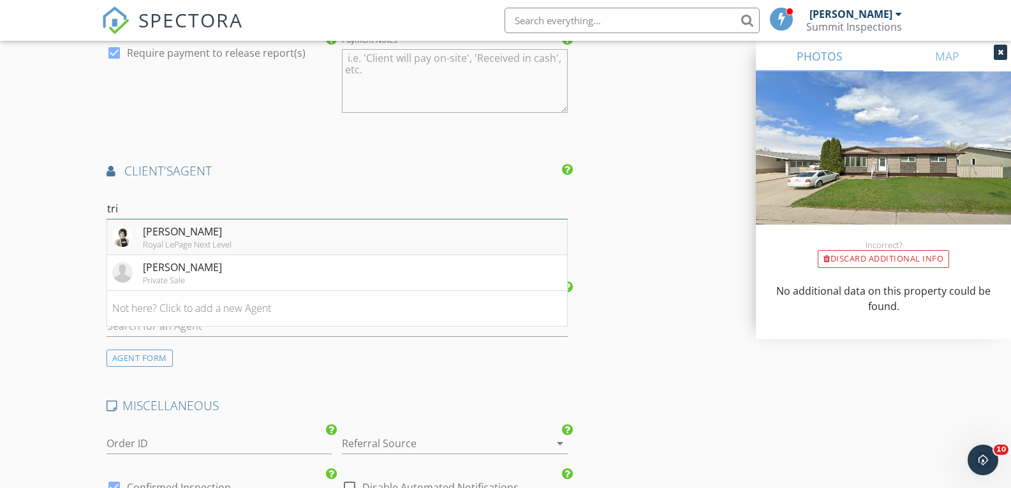
type input "tri"
click at [139, 234] on div "Trina Stechyshyn Royal LePage Next Level" at bounding box center [171, 237] width 119 height 26
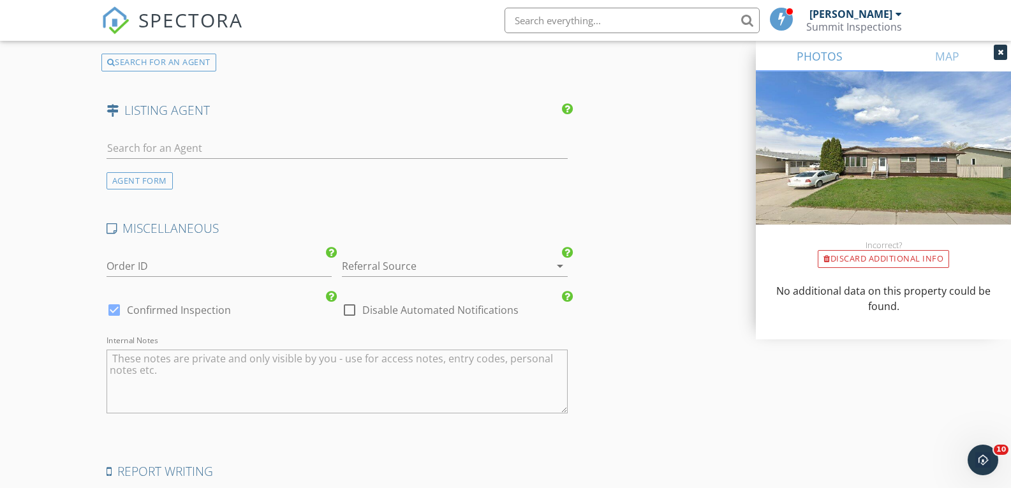
scroll to position [1989, 0]
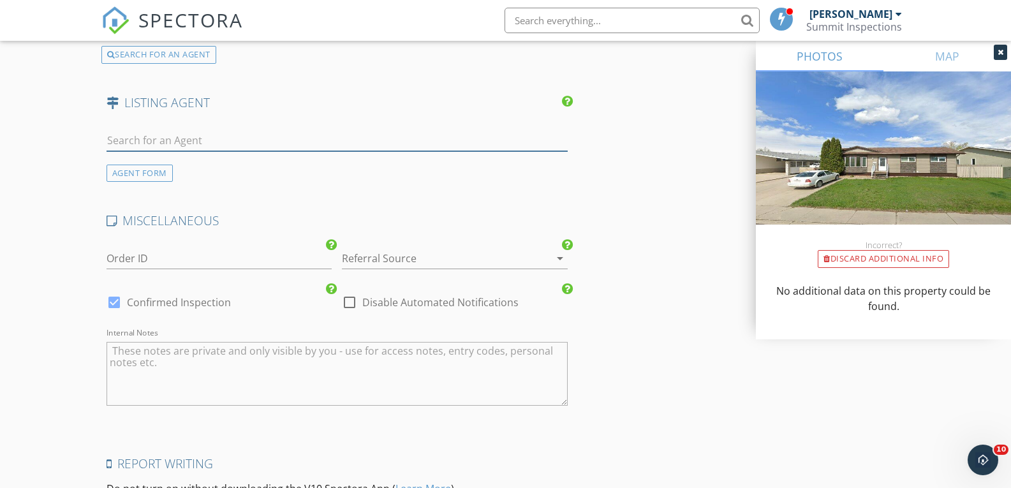
click at [325, 147] on input "text" at bounding box center [338, 140] width 462 height 21
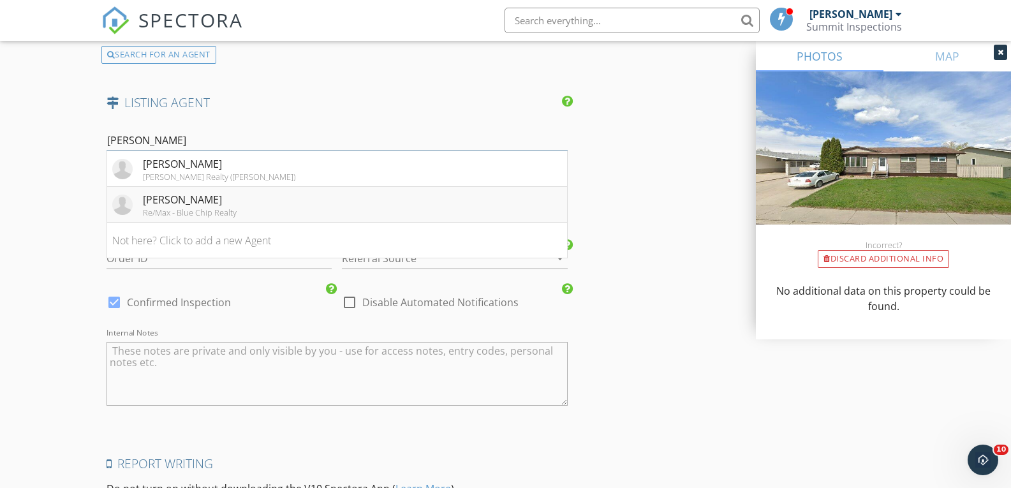
type input "kather"
click at [251, 195] on li "Katherine McDowell Re/Max - Blue Chip Realty" at bounding box center [337, 205] width 461 height 36
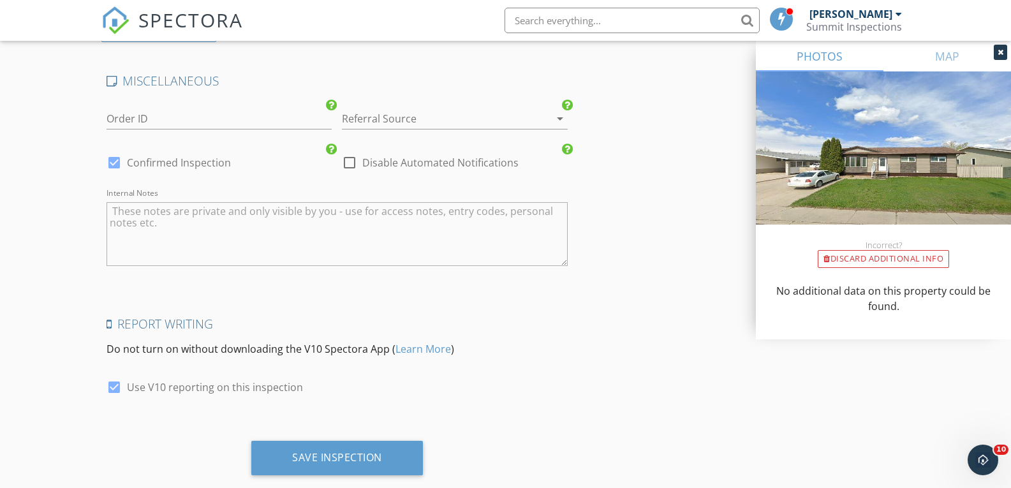
scroll to position [2447, 0]
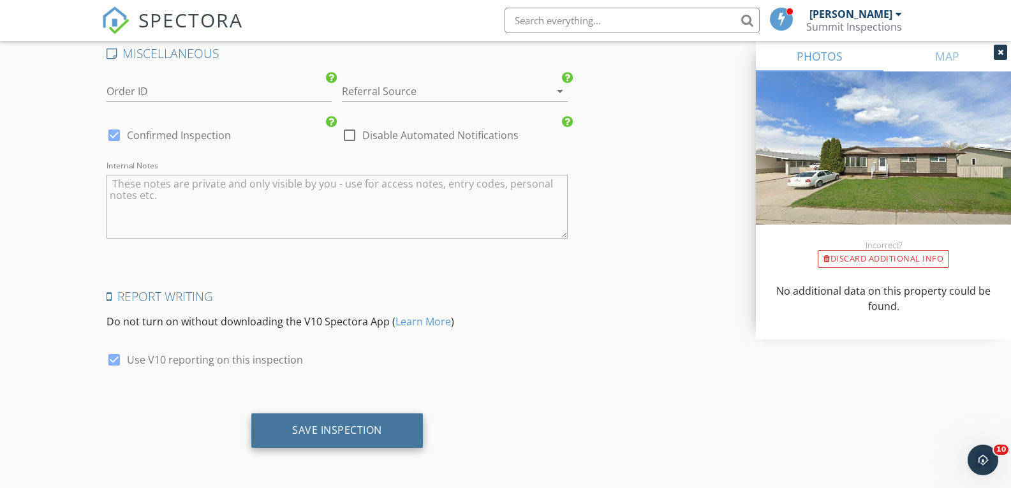
click at [390, 436] on div "Save Inspection" at bounding box center [337, 430] width 172 height 34
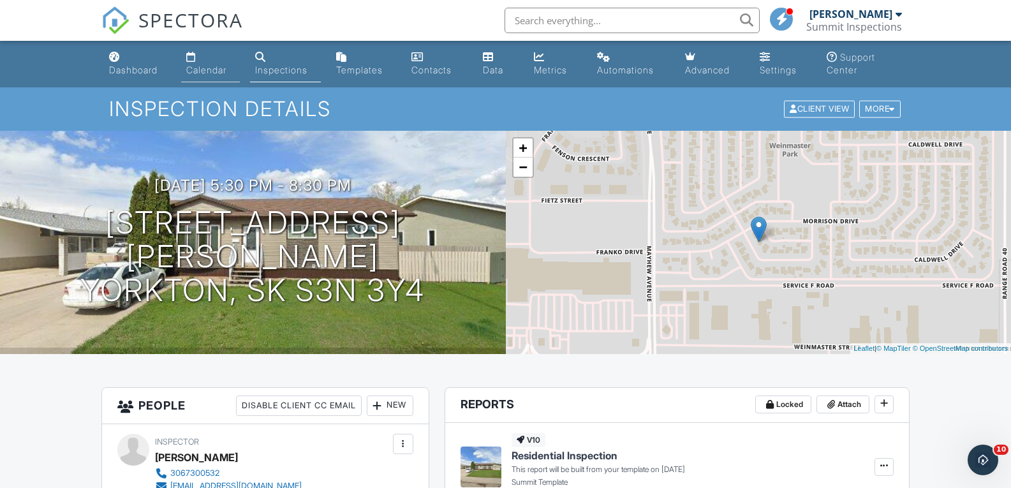
click at [207, 72] on div "Calendar" at bounding box center [206, 69] width 40 height 11
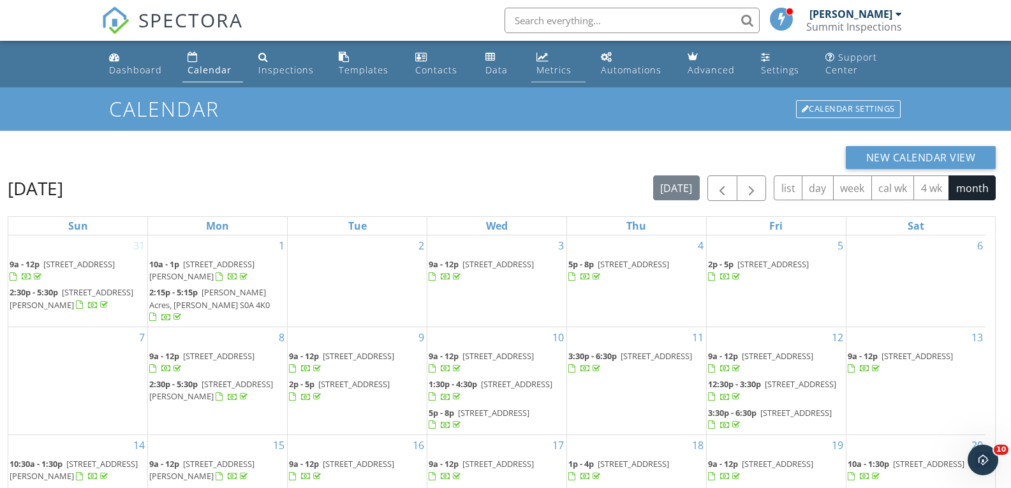
click at [540, 71] on div "Metrics" at bounding box center [554, 70] width 35 height 12
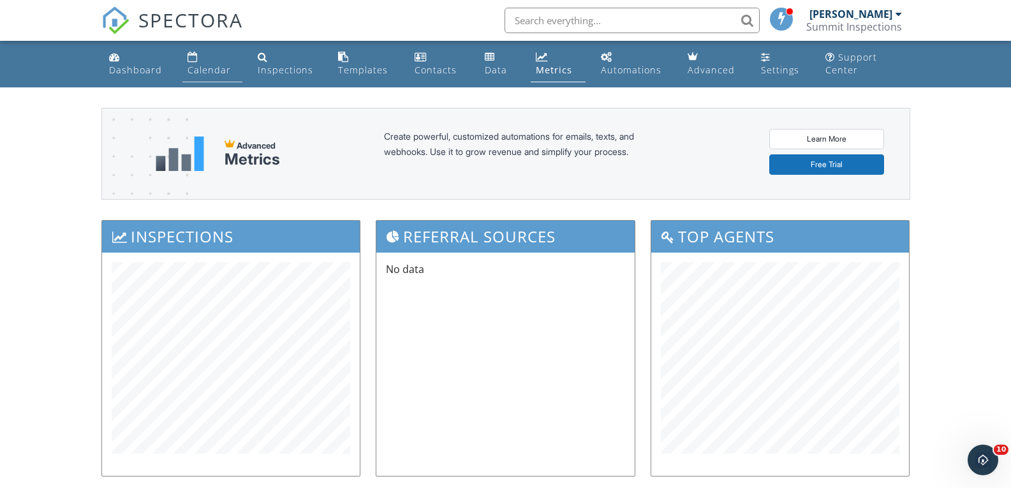
click at [209, 63] on link "Calendar" at bounding box center [212, 64] width 60 height 36
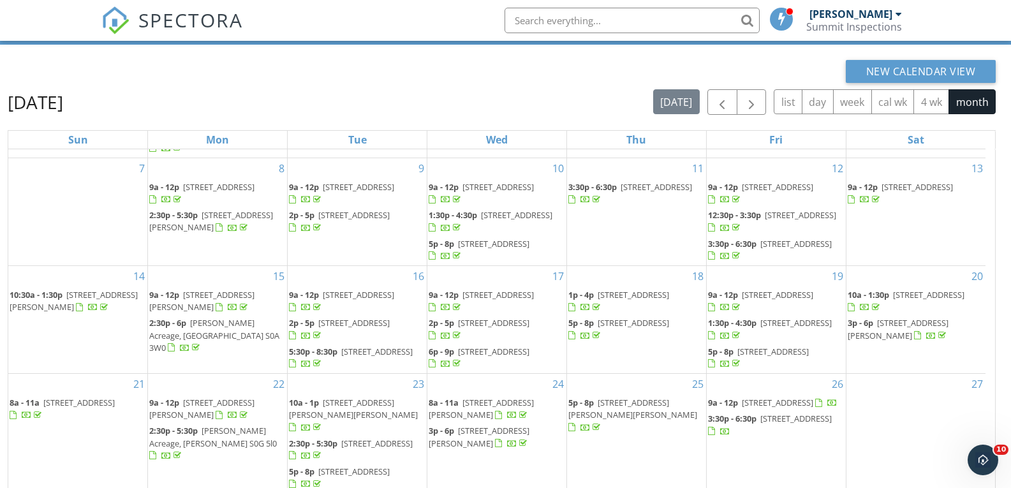
scroll to position [81, 0]
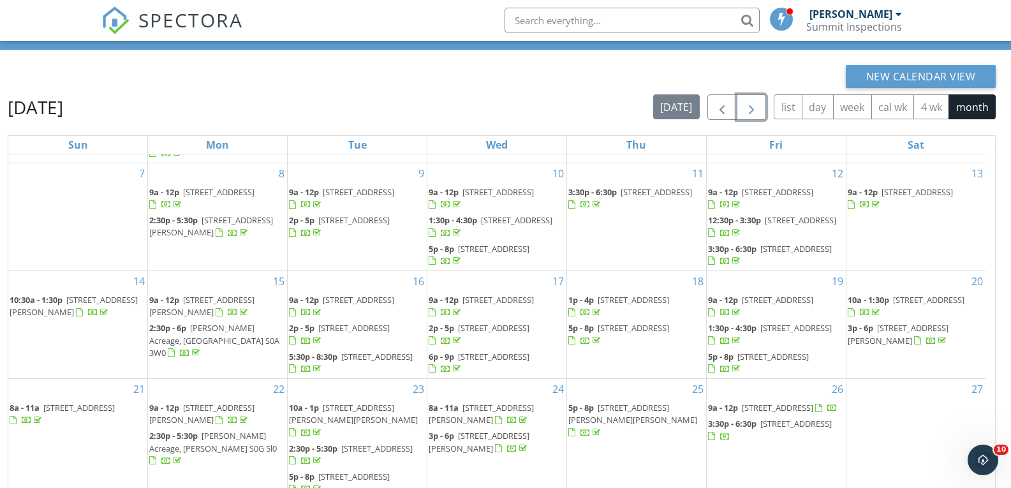
click at [757, 111] on span "button" at bounding box center [751, 107] width 15 height 15
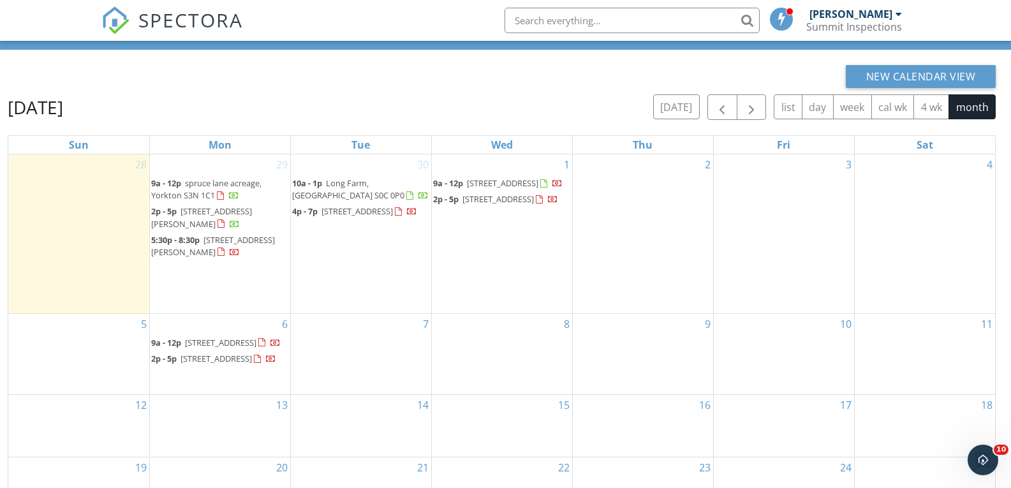
click at [581, 75] on div "New Calendar View" at bounding box center [502, 76] width 988 height 23
click at [726, 110] on span "button" at bounding box center [722, 107] width 15 height 15
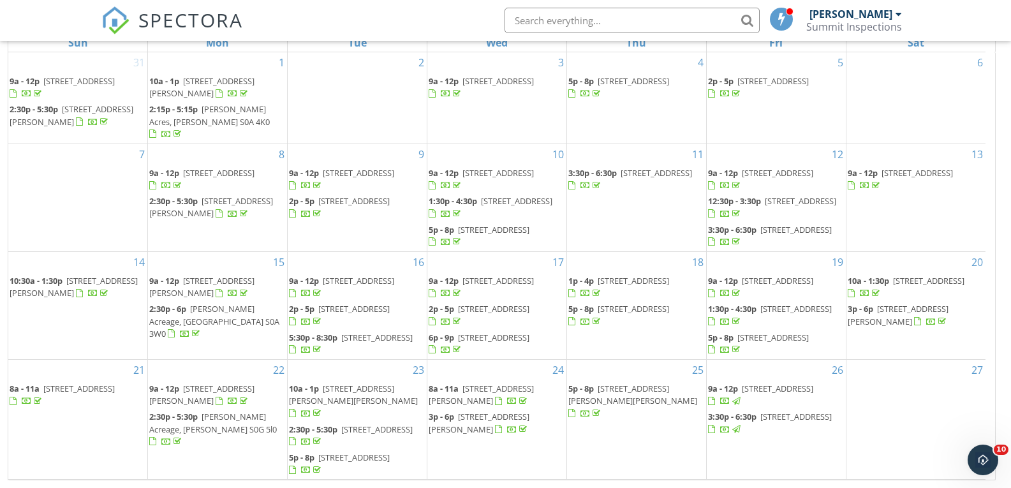
scroll to position [83, 0]
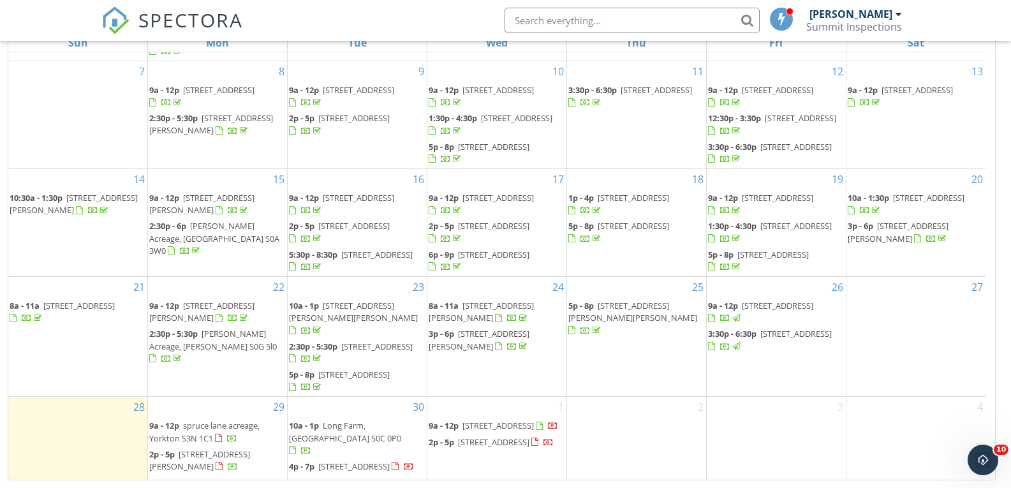
click at [203, 420] on span "spruce lane acreage, Yorkton S3N 1C1" at bounding box center [204, 432] width 110 height 24
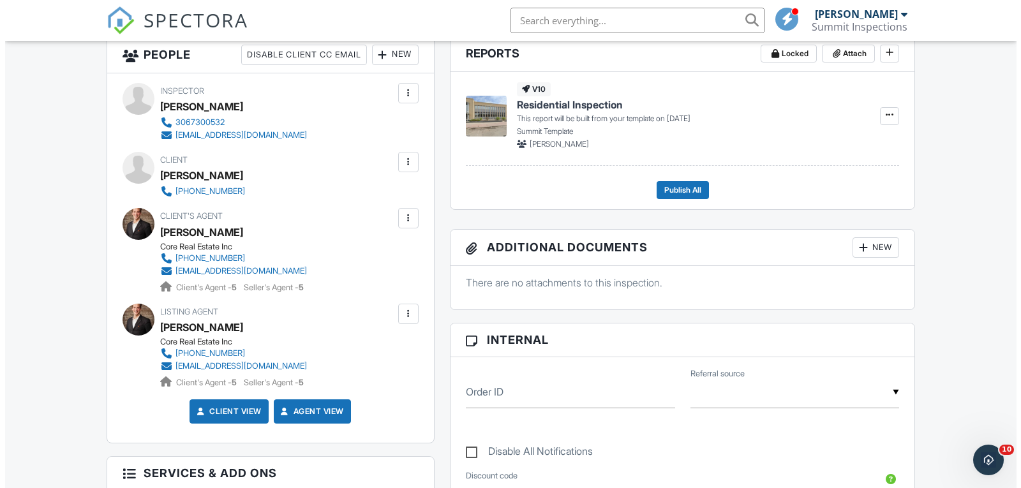
scroll to position [348, 0]
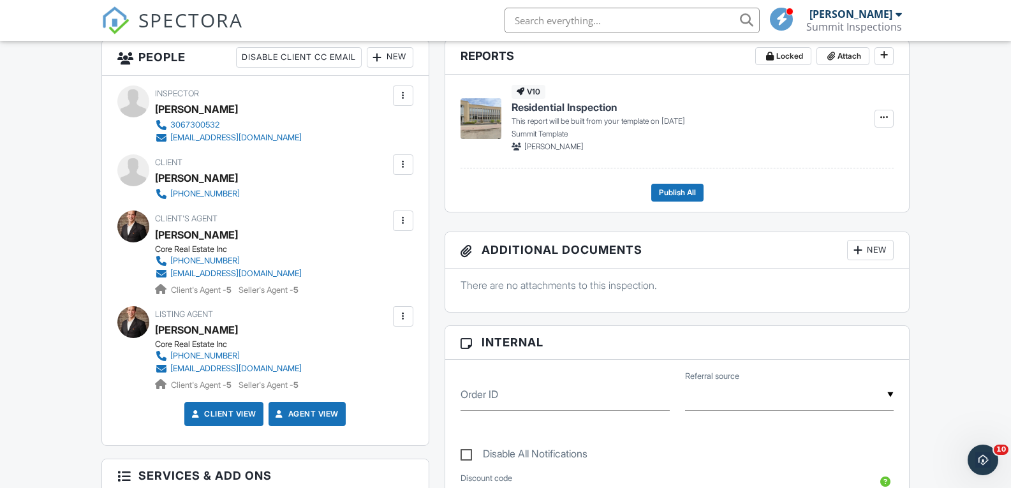
drag, startPoint x: 0, startPoint y: 0, endPoint x: 1019, endPoint y: 161, distance: 1031.6
click at [406, 163] on div at bounding box center [403, 164] width 13 height 13
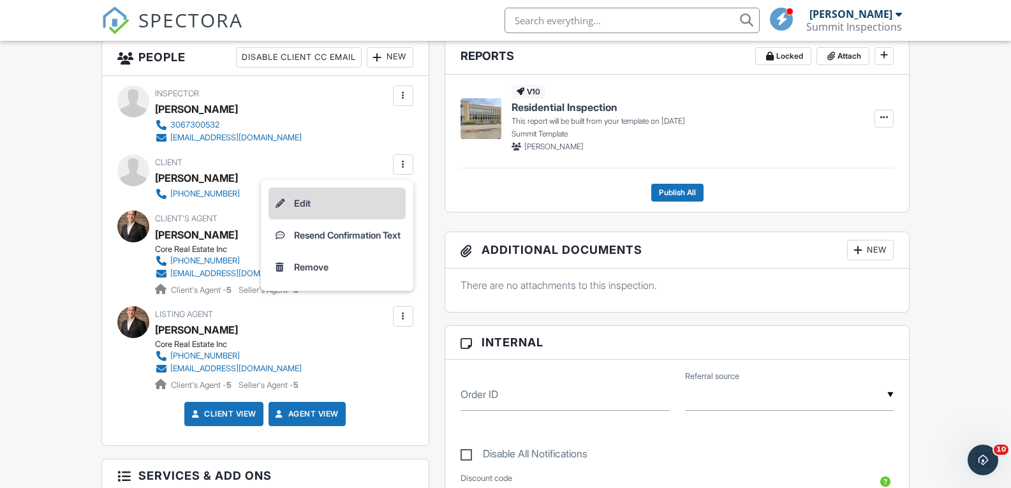
click at [348, 207] on li "Edit" at bounding box center [337, 204] width 137 height 32
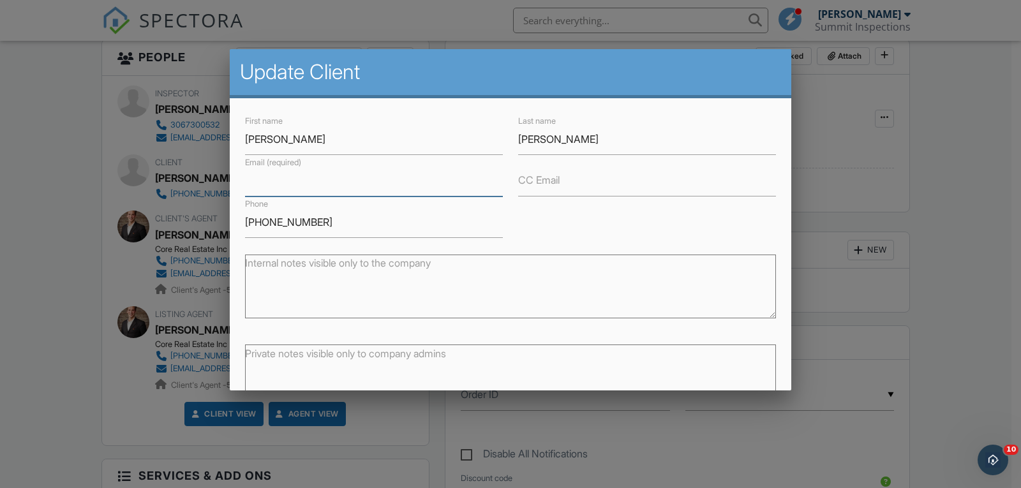
click at [331, 181] on input "Email (required)" at bounding box center [374, 180] width 258 height 31
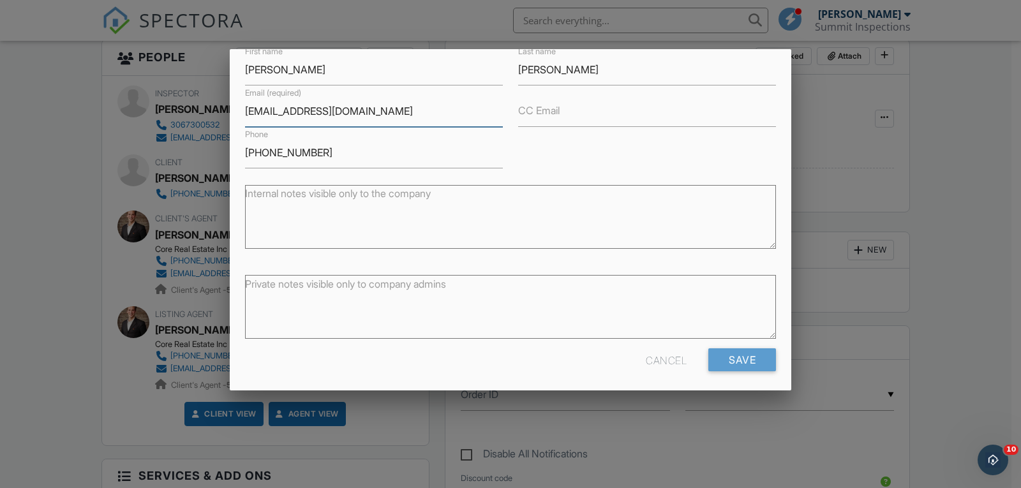
scroll to position [75, 0]
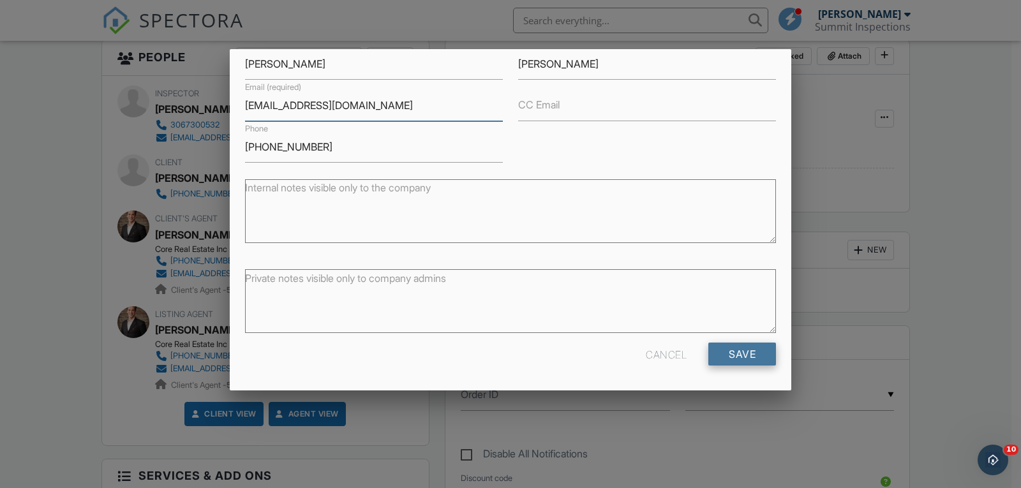
type input "[EMAIL_ADDRESS][DOMAIN_NAME]"
click at [726, 352] on input "Save" at bounding box center [742, 354] width 68 height 23
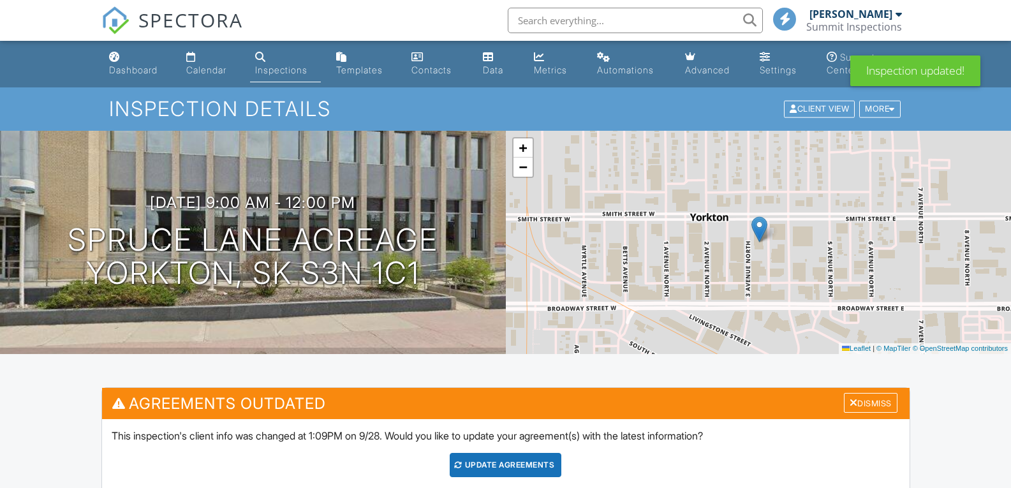
click at [501, 472] on div "Update Agreements" at bounding box center [506, 465] width 112 height 24
